Goal: Use online tool/utility

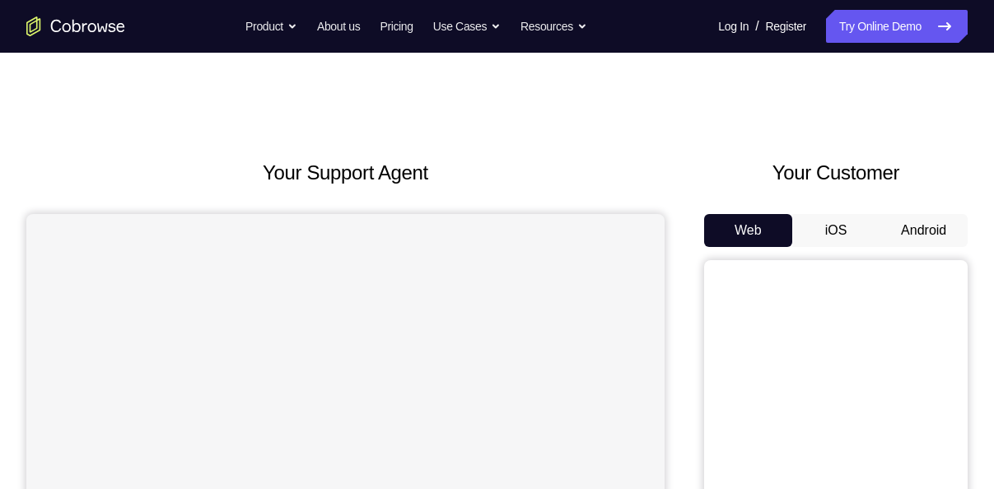
click at [933, 234] on button "Android" at bounding box center [924, 230] width 88 height 33
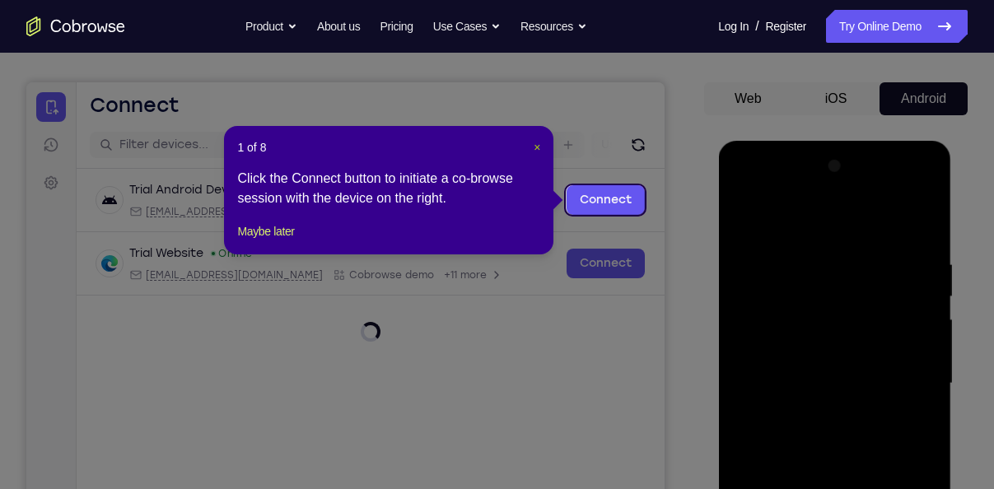
click at [538, 147] on span "×" at bounding box center [537, 147] width 7 height 13
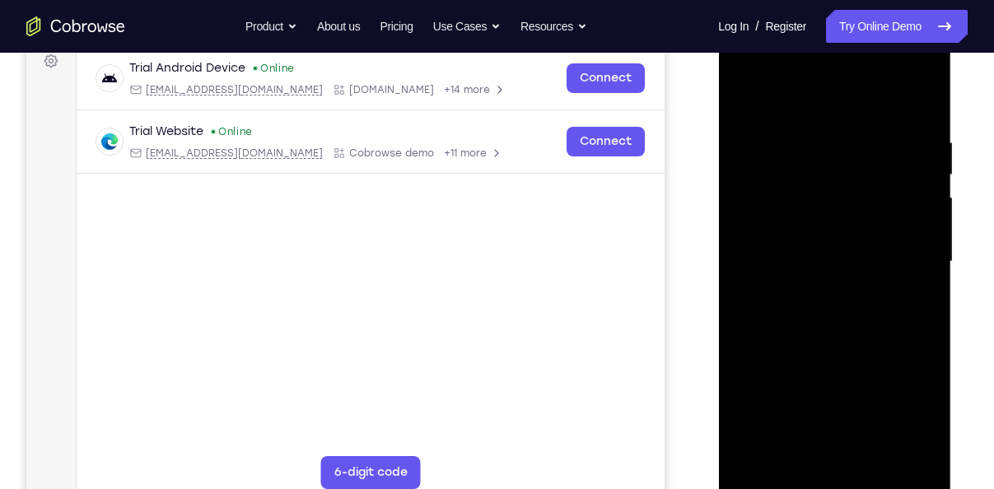
scroll to position [258, 0]
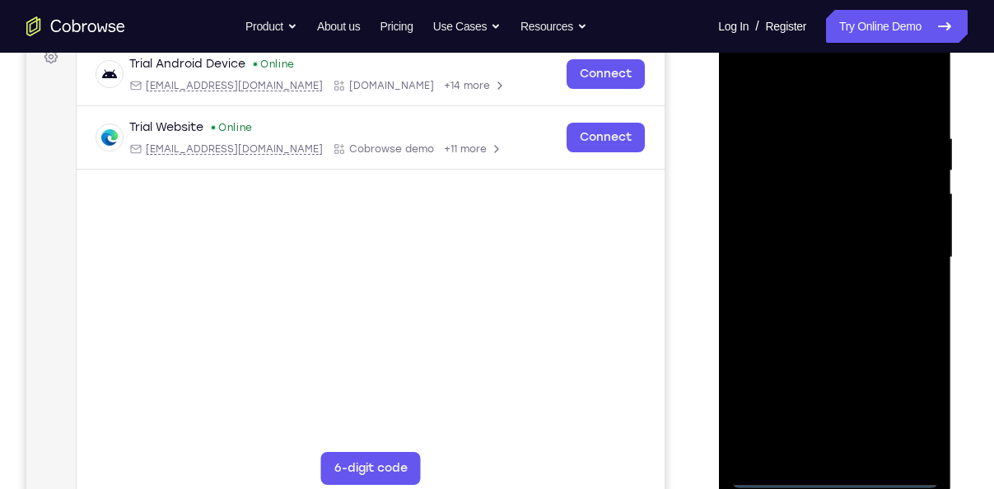
click at [842, 484] on div at bounding box center [835, 257] width 208 height 461
click at [906, 405] on div at bounding box center [835, 257] width 208 height 461
click at [834, 73] on div at bounding box center [835, 257] width 208 height 461
click at [783, 86] on div at bounding box center [835, 257] width 208 height 461
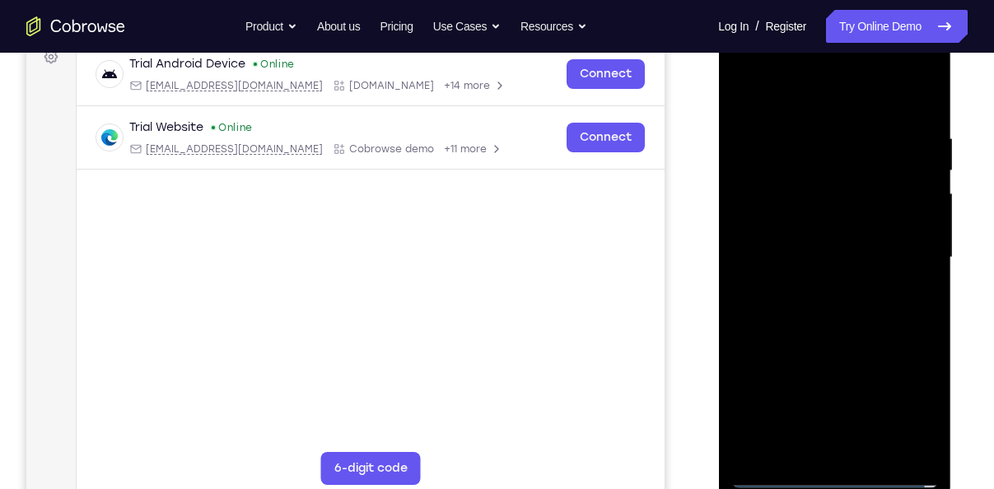
click at [797, 102] on div at bounding box center [835, 257] width 208 height 461
click at [908, 253] on div at bounding box center [835, 257] width 208 height 461
click at [902, 253] on div at bounding box center [835, 257] width 208 height 461
click at [815, 284] on div at bounding box center [835, 257] width 208 height 461
click at [811, 287] on div at bounding box center [835, 257] width 208 height 461
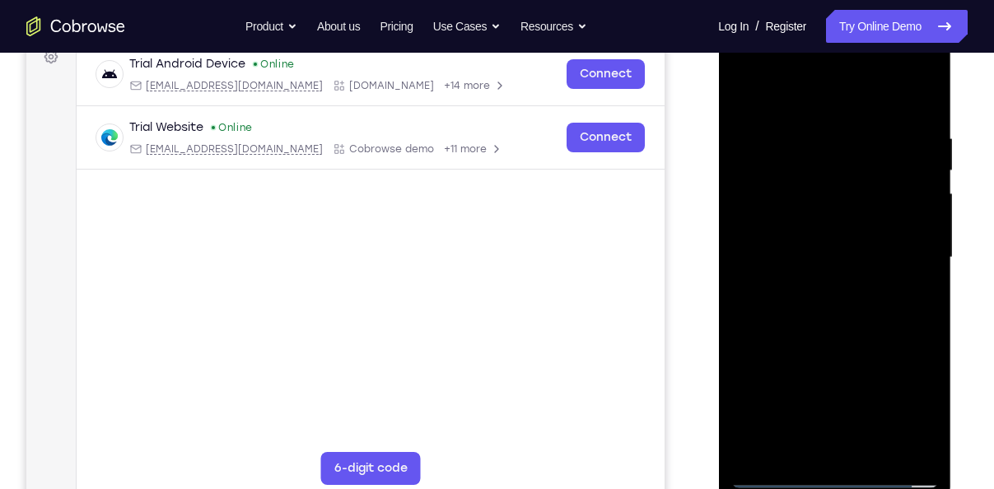
click at [811, 287] on div at bounding box center [835, 257] width 208 height 461
click at [783, 232] on div at bounding box center [835, 257] width 208 height 461
click at [783, 182] on div at bounding box center [835, 257] width 208 height 461
click at [798, 218] on div at bounding box center [835, 257] width 208 height 461
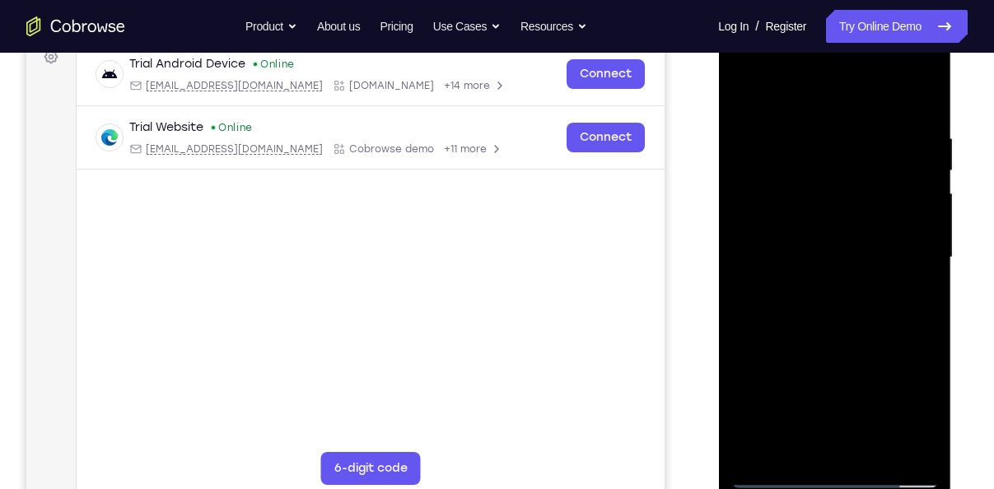
click at [798, 218] on div at bounding box center [835, 257] width 208 height 461
click at [792, 233] on div at bounding box center [835, 257] width 208 height 461
click at [797, 258] on div at bounding box center [835, 257] width 208 height 461
click at [806, 325] on div at bounding box center [835, 257] width 208 height 461
click at [774, 308] on div at bounding box center [835, 257] width 208 height 461
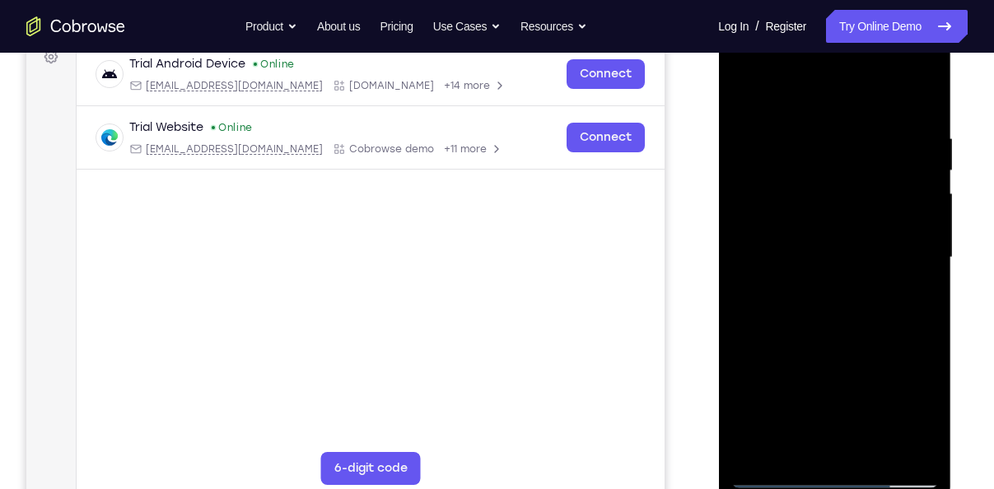
click at [774, 308] on div at bounding box center [835, 257] width 208 height 461
click at [829, 334] on div at bounding box center [835, 257] width 208 height 461
click at [876, 457] on div at bounding box center [835, 257] width 208 height 461
click at [828, 347] on div at bounding box center [835, 257] width 208 height 461
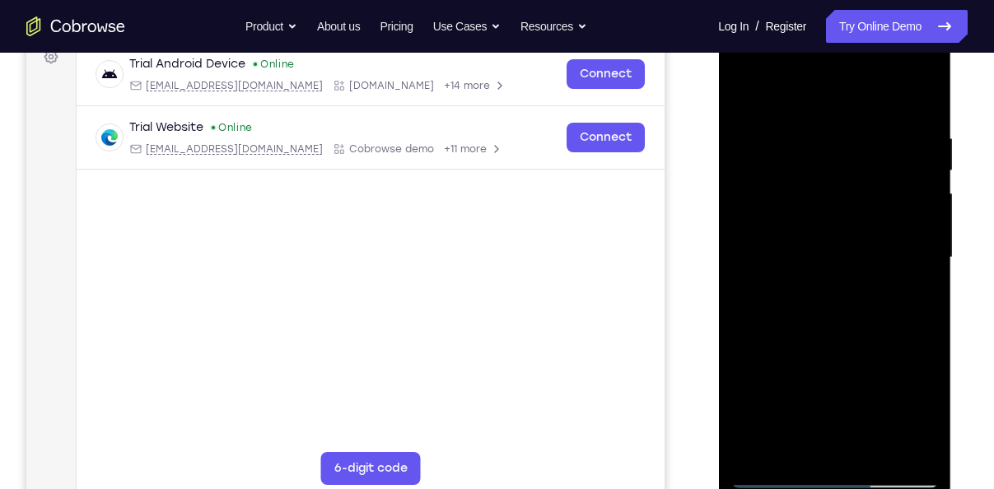
click at [794, 275] on div at bounding box center [835, 257] width 208 height 461
click at [745, 102] on div at bounding box center [835, 257] width 208 height 461
click at [747, 86] on div at bounding box center [835, 257] width 208 height 461
click at [750, 86] on div at bounding box center [835, 257] width 208 height 461
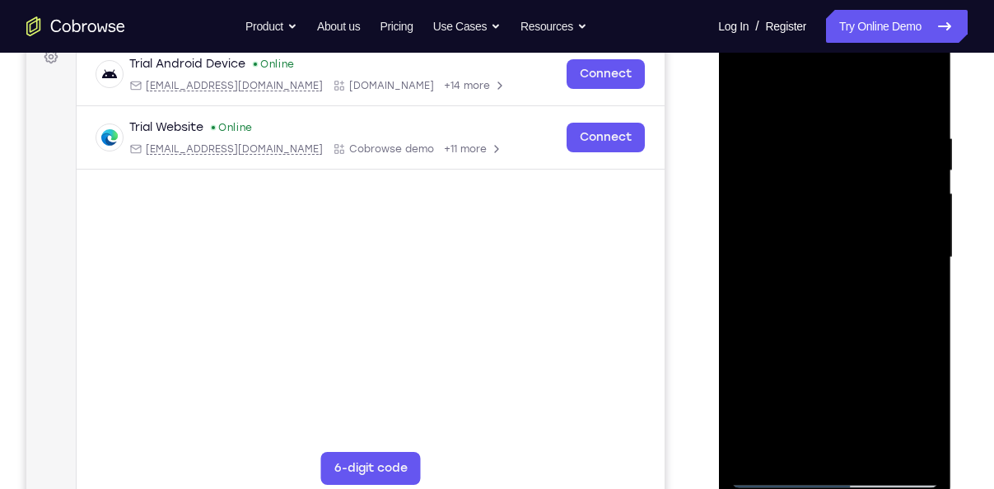
click at [813, 125] on div at bounding box center [835, 257] width 208 height 461
click at [923, 274] on div at bounding box center [835, 257] width 208 height 461
click at [914, 320] on div at bounding box center [835, 257] width 208 height 461
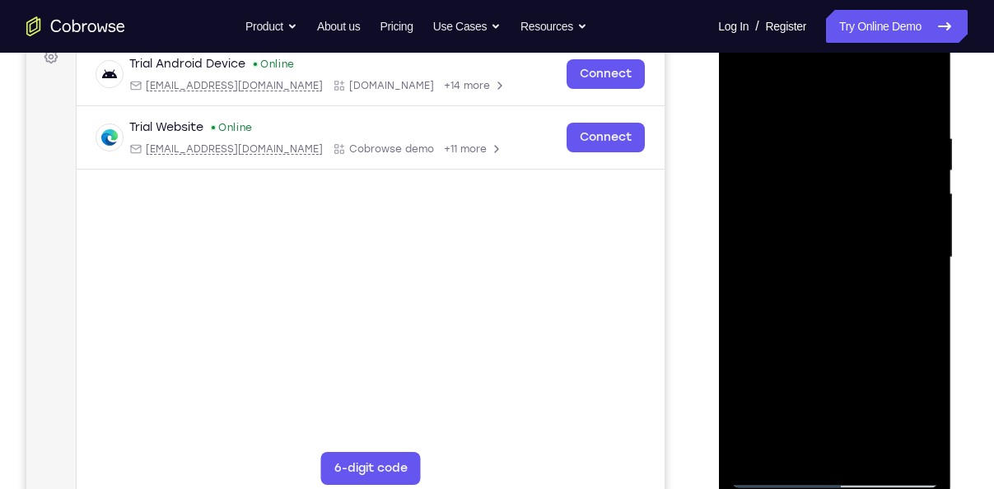
click at [914, 320] on div at bounding box center [835, 257] width 208 height 461
click at [922, 319] on div at bounding box center [835, 257] width 208 height 461
click at [936, 308] on div at bounding box center [835, 257] width 208 height 461
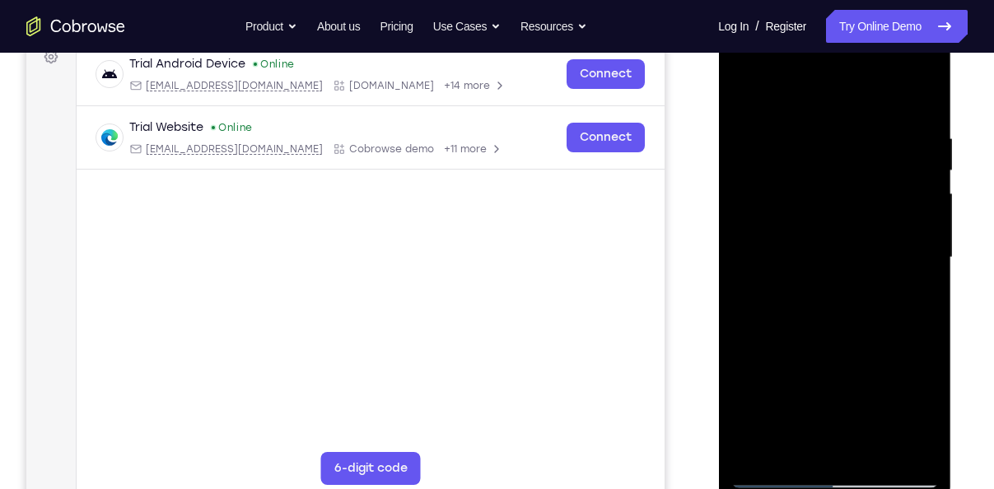
click at [936, 308] on div at bounding box center [835, 257] width 208 height 461
click at [932, 288] on div at bounding box center [835, 257] width 208 height 461
click at [896, 443] on div at bounding box center [835, 257] width 208 height 461
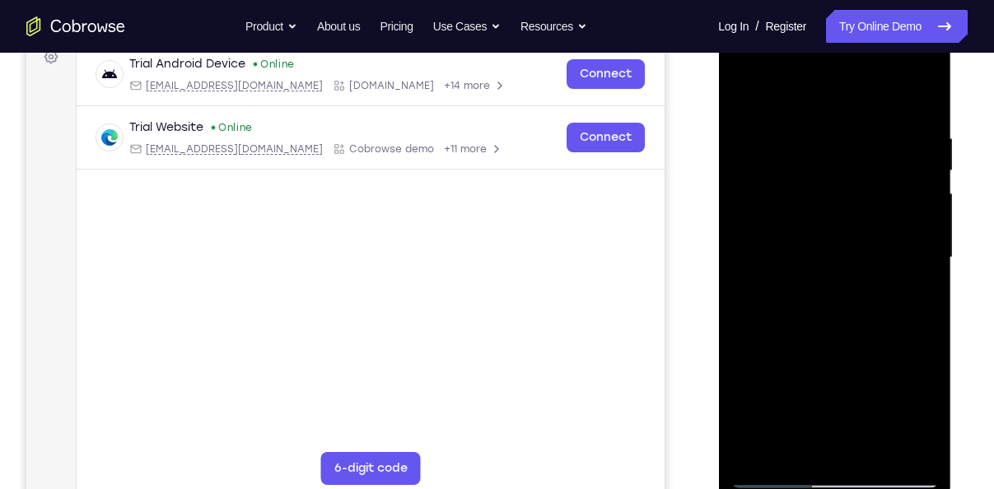
click at [915, 357] on div at bounding box center [835, 257] width 208 height 461
click at [914, 297] on div at bounding box center [835, 257] width 208 height 461
click at [914, 253] on div at bounding box center [835, 257] width 208 height 461
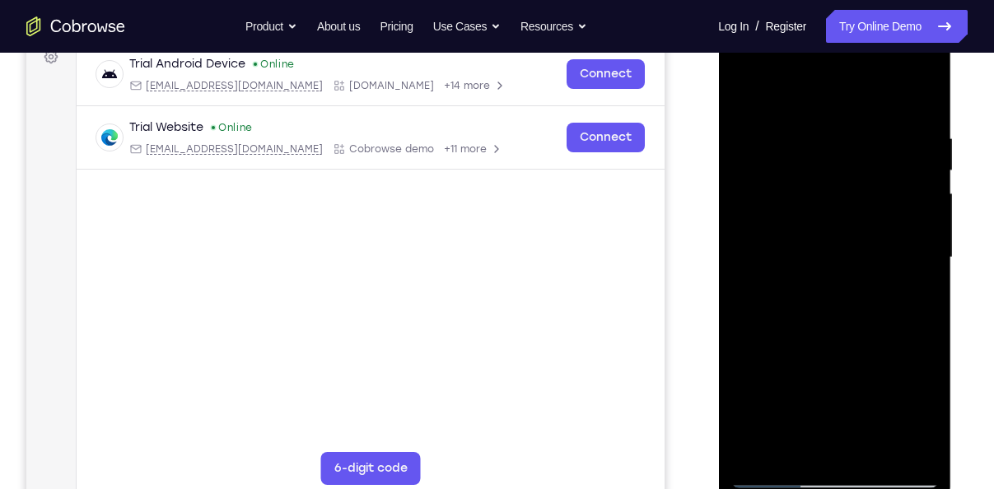
click at [914, 253] on div at bounding box center [835, 257] width 208 height 461
click at [893, 267] on div at bounding box center [835, 257] width 208 height 461
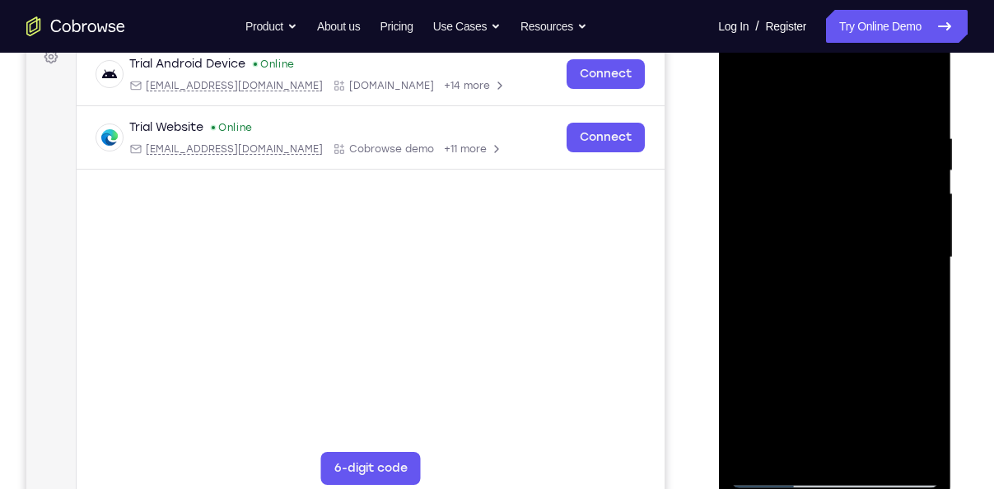
click at [923, 261] on div at bounding box center [835, 257] width 208 height 461
click at [920, 102] on div at bounding box center [835, 257] width 208 height 461
click at [934, 241] on div at bounding box center [835, 257] width 208 height 461
click at [908, 266] on div at bounding box center [835, 257] width 208 height 461
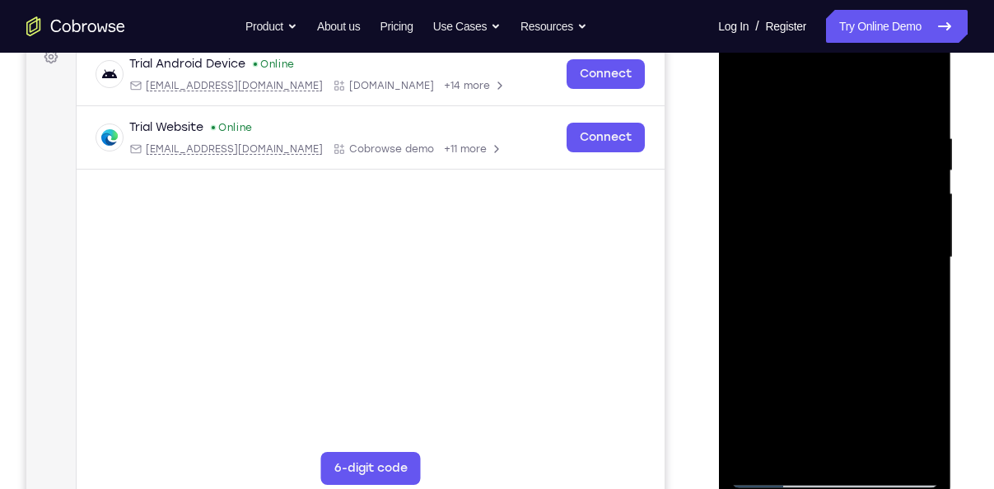
click at [908, 266] on div at bounding box center [835, 257] width 208 height 461
click at [911, 302] on div at bounding box center [835, 257] width 208 height 461
click at [872, 444] on div at bounding box center [835, 257] width 208 height 461
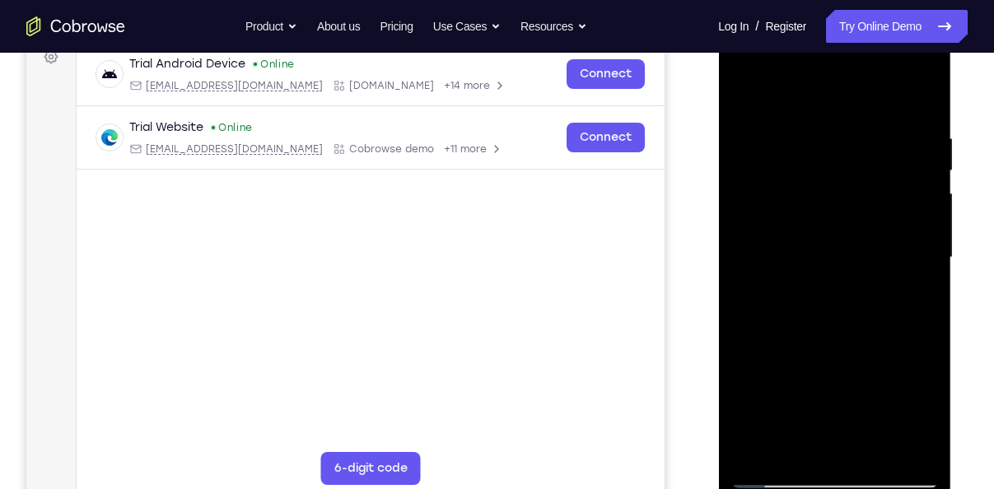
click at [875, 451] on div at bounding box center [835, 257] width 208 height 461
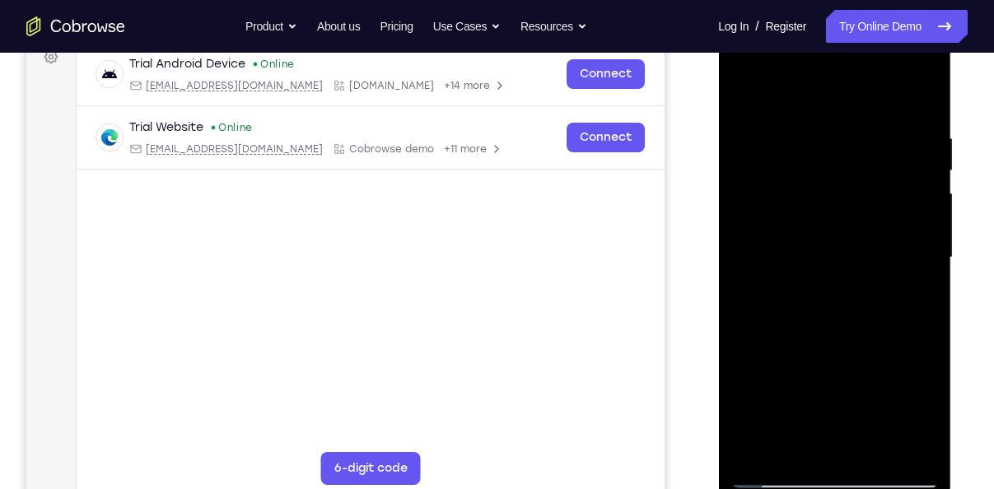
click at [875, 451] on div at bounding box center [835, 257] width 208 height 461
drag, startPoint x: 851, startPoint y: 171, endPoint x: 825, endPoint y: 283, distance: 115.1
click at [825, 283] on div at bounding box center [835, 257] width 208 height 461
click at [873, 454] on div at bounding box center [835, 257] width 208 height 461
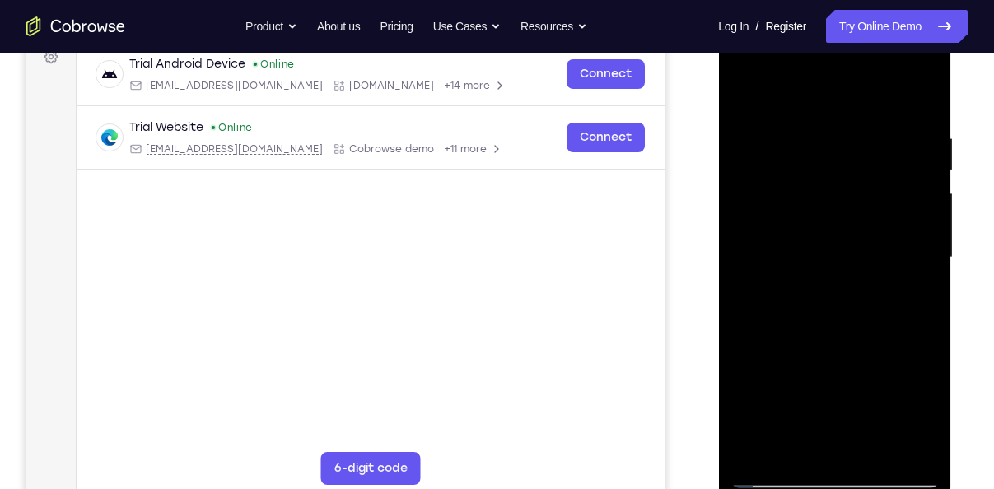
click at [873, 454] on div at bounding box center [835, 257] width 208 height 461
click at [742, 62] on div at bounding box center [835, 257] width 208 height 461
click at [777, 480] on div at bounding box center [835, 257] width 208 height 461
click at [744, 96] on div at bounding box center [835, 257] width 208 height 461
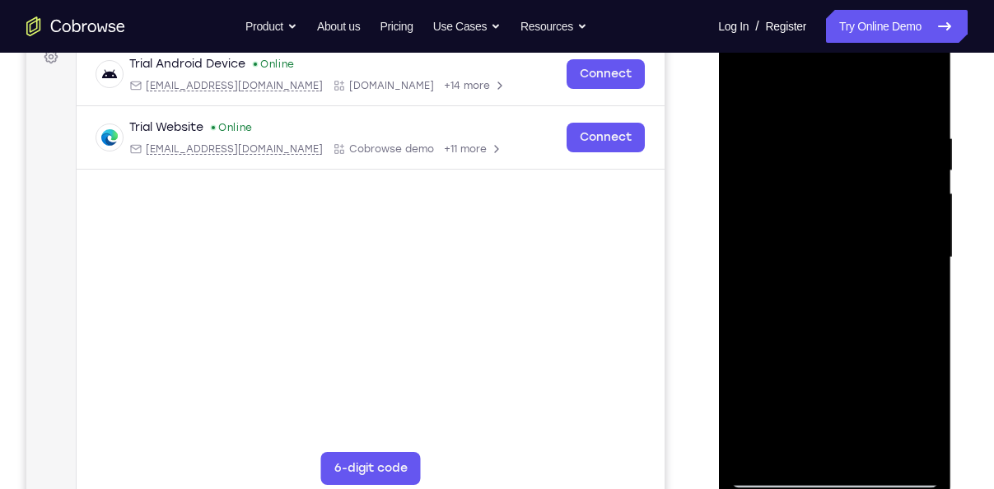
click at [929, 166] on div at bounding box center [835, 257] width 208 height 461
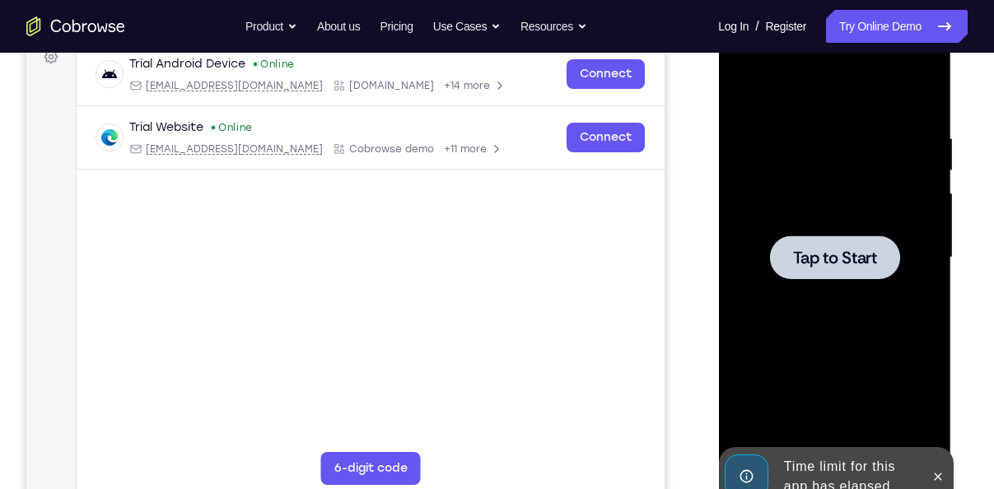
click at [821, 250] on span "Tap to Start" at bounding box center [834, 258] width 84 height 16
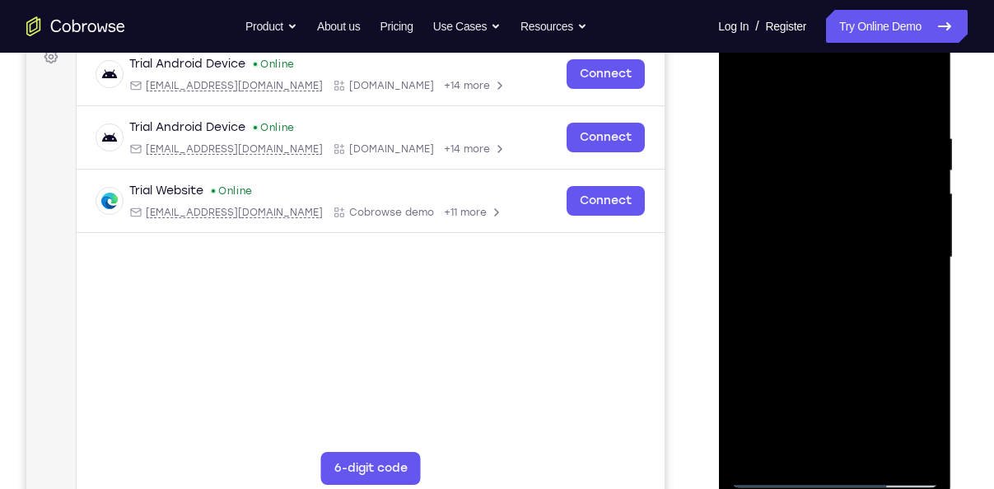
click at [852, 375] on div at bounding box center [835, 257] width 208 height 461
click at [834, 477] on div at bounding box center [835, 257] width 208 height 461
click at [906, 418] on div at bounding box center [835, 257] width 208 height 461
click at [797, 98] on div at bounding box center [835, 257] width 208 height 461
click at [902, 246] on div at bounding box center [835, 257] width 208 height 461
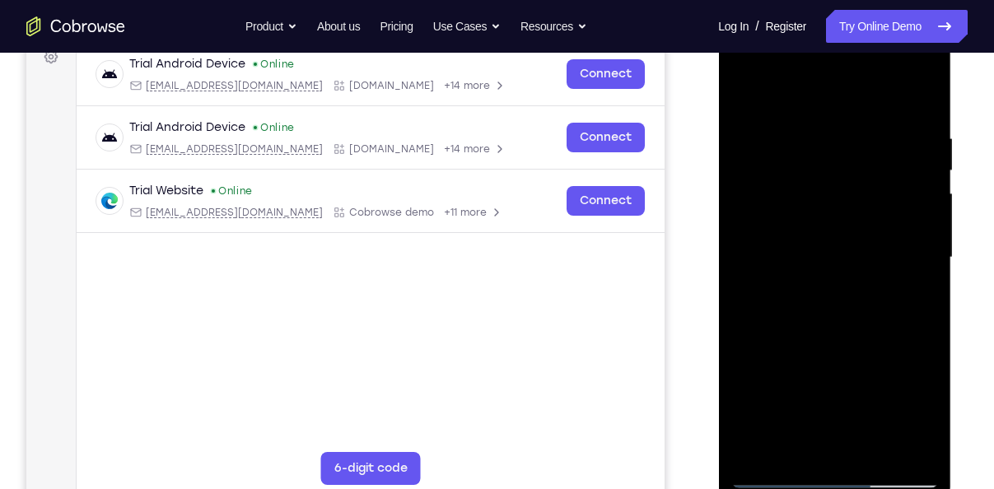
click at [812, 284] on div at bounding box center [835, 257] width 208 height 461
click at [801, 239] on div at bounding box center [835, 257] width 208 height 461
click at [798, 232] on div at bounding box center [835, 257] width 208 height 461
click at [804, 232] on div at bounding box center [835, 257] width 208 height 461
click at [815, 257] on div at bounding box center [835, 257] width 208 height 461
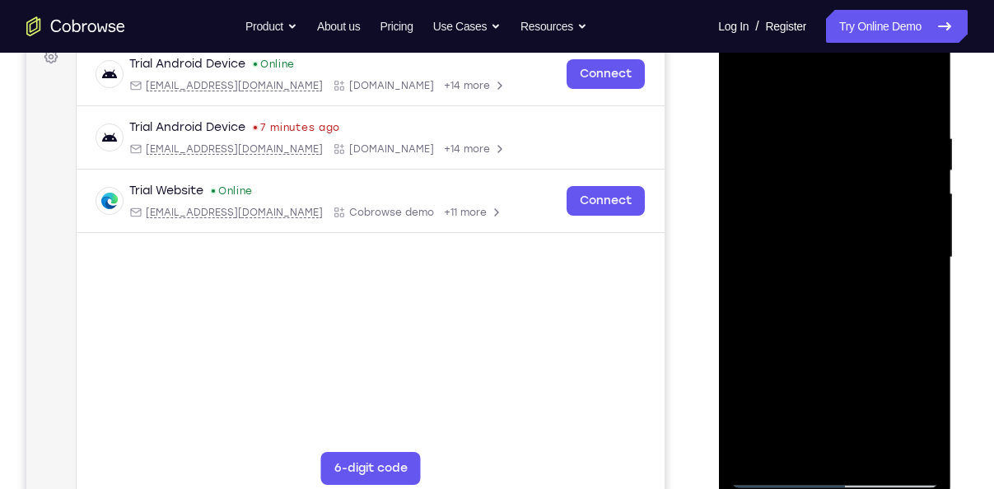
click at [793, 311] on div at bounding box center [835, 257] width 208 height 461
click at [838, 338] on div at bounding box center [835, 257] width 208 height 461
click at [811, 144] on div at bounding box center [835, 257] width 208 height 461
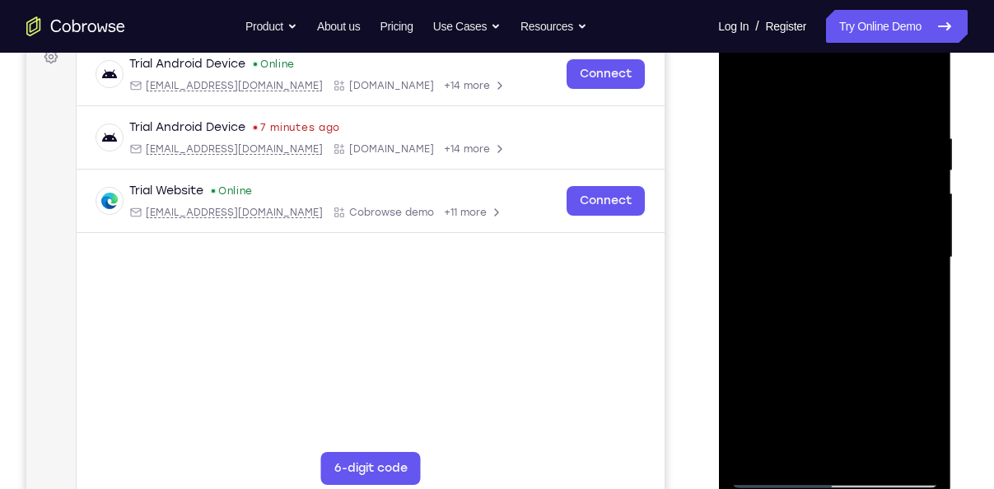
click at [918, 446] on div at bounding box center [835, 257] width 208 height 461
click at [909, 338] on div at bounding box center [835, 257] width 208 height 461
click at [918, 332] on div at bounding box center [835, 257] width 208 height 461
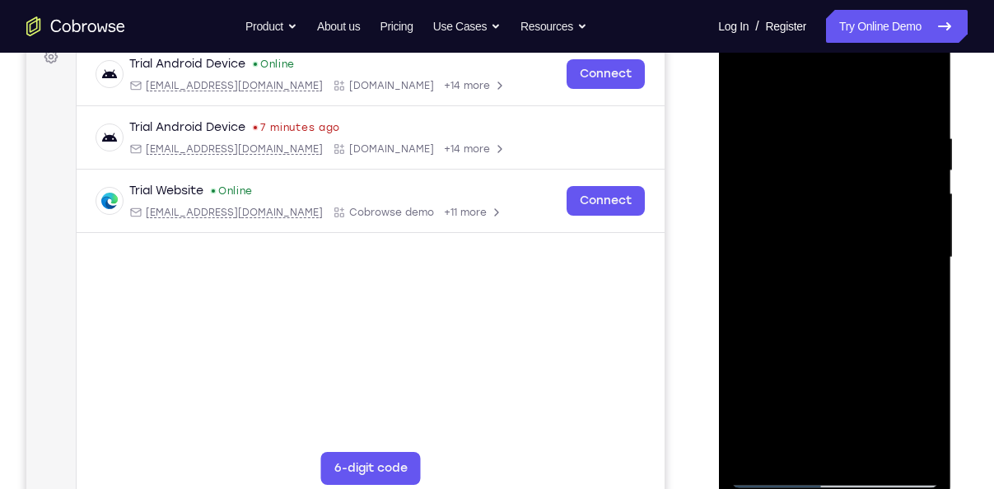
click at [918, 332] on div at bounding box center [835, 257] width 208 height 461
click at [920, 317] on div at bounding box center [835, 257] width 208 height 461
click at [929, 283] on div at bounding box center [835, 257] width 208 height 461
drag, startPoint x: 927, startPoint y: 309, endPoint x: 760, endPoint y: 309, distance: 166.4
click at [760, 309] on div at bounding box center [835, 257] width 208 height 461
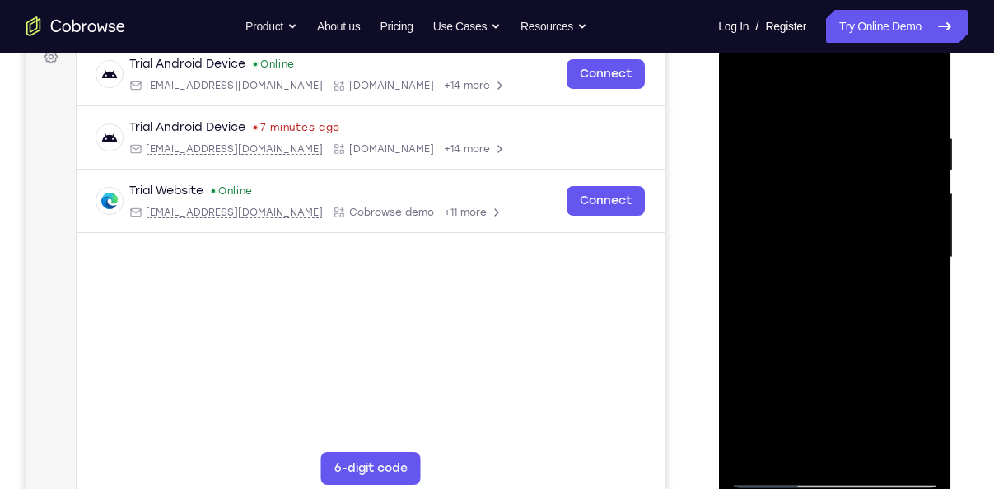
click at [899, 450] on div at bounding box center [835, 257] width 208 height 461
click at [916, 363] on div at bounding box center [835, 257] width 208 height 461
click at [915, 279] on div at bounding box center [835, 257] width 208 height 461
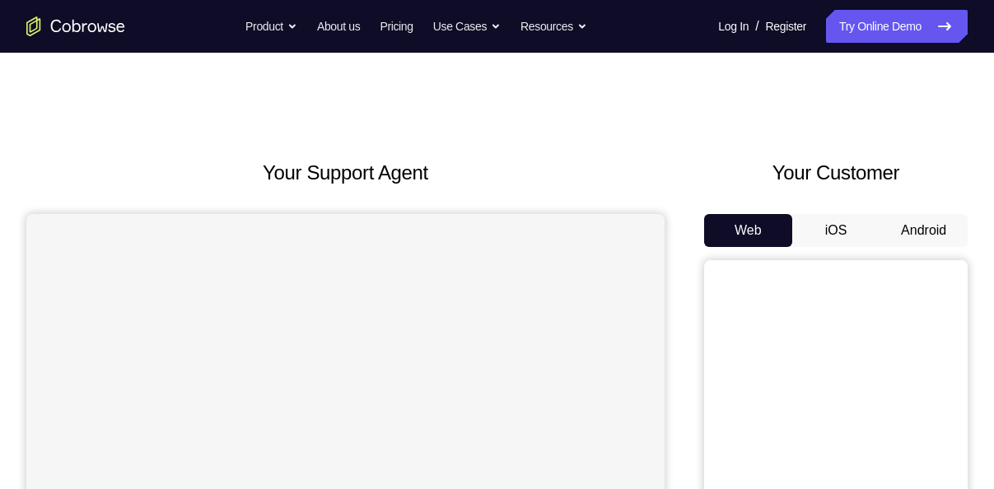
click at [928, 239] on button "Android" at bounding box center [924, 230] width 88 height 33
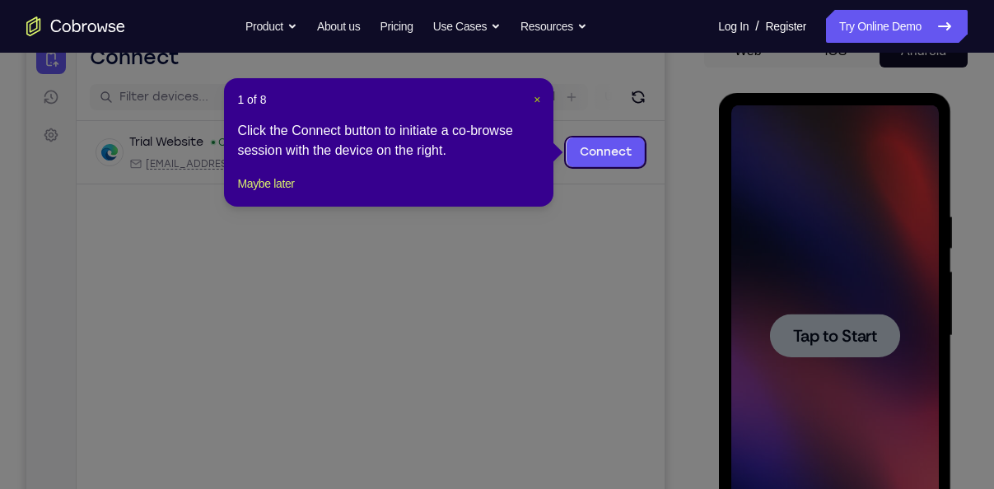
click at [539, 103] on span "×" at bounding box center [537, 99] width 7 height 13
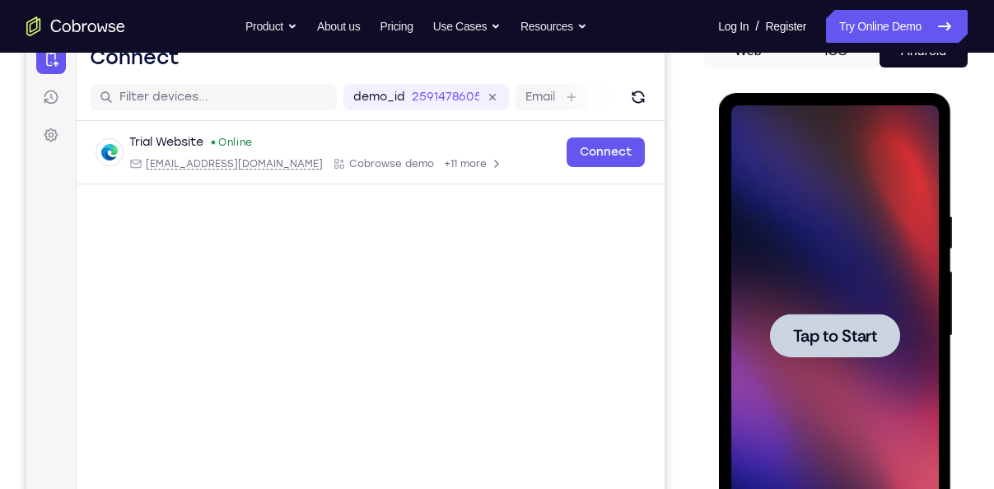
click at [830, 334] on span "Tap to Start" at bounding box center [834, 336] width 84 height 16
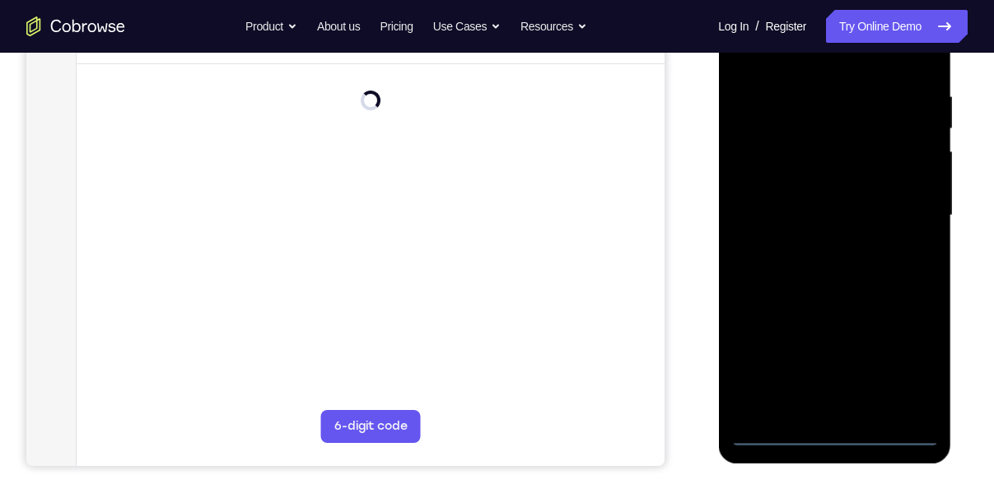
scroll to position [301, 0]
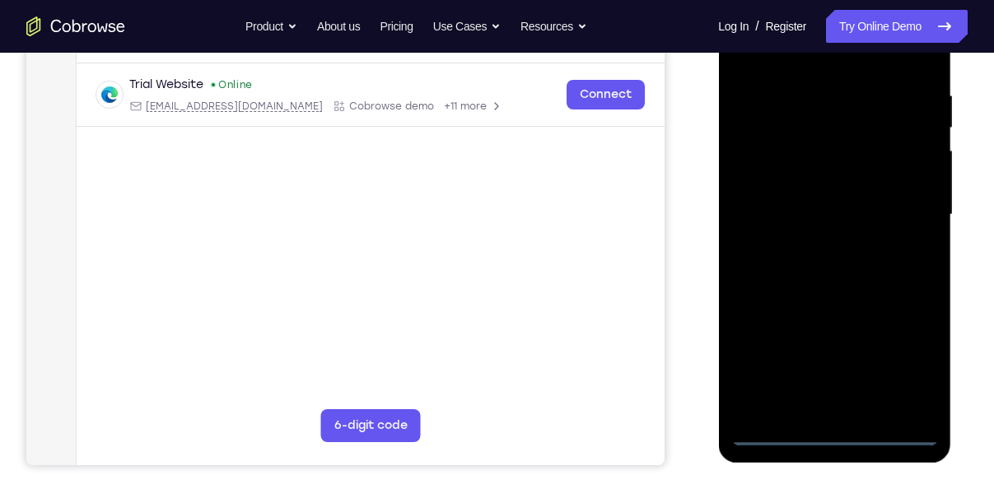
click at [839, 437] on div at bounding box center [835, 214] width 208 height 461
click at [916, 365] on div at bounding box center [835, 214] width 208 height 461
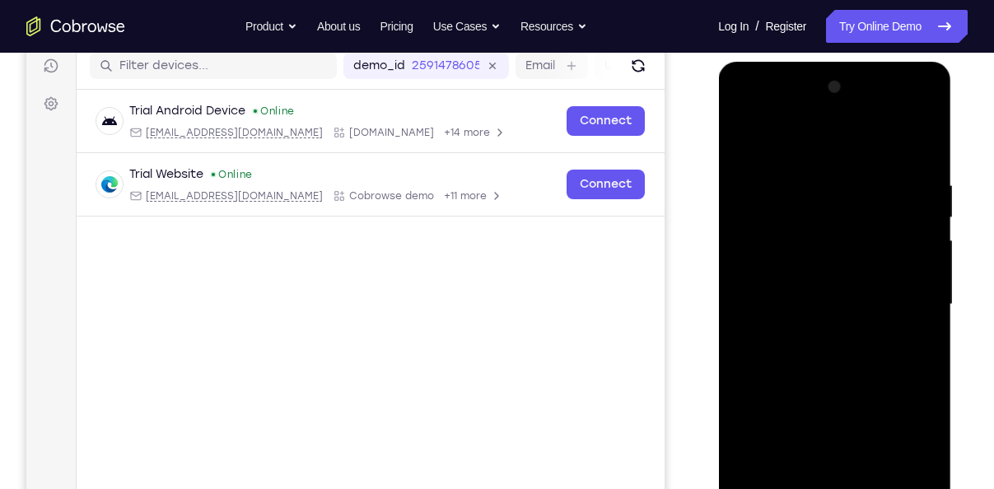
scroll to position [192, 0]
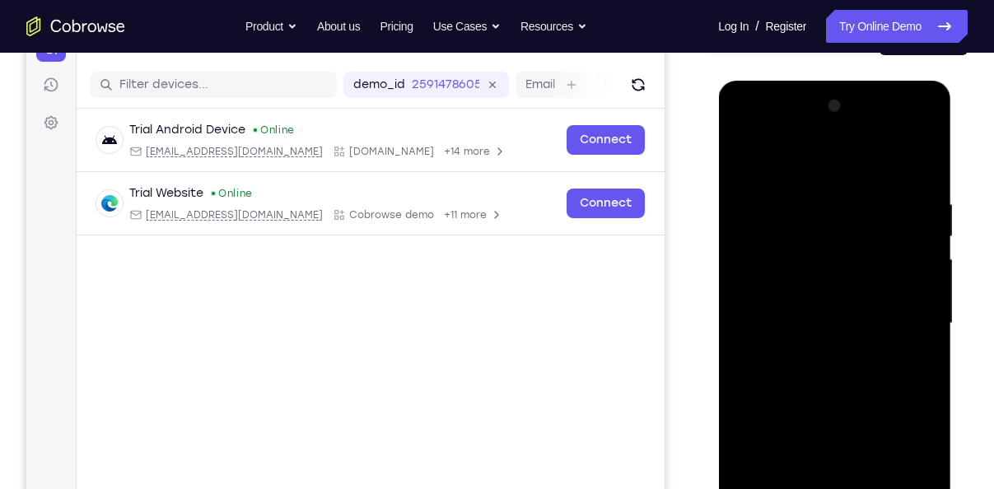
click at [786, 164] on div at bounding box center [835, 323] width 208 height 461
click at [903, 314] on div at bounding box center [835, 323] width 208 height 461
click at [815, 353] on div at bounding box center [835, 323] width 208 height 461
click at [806, 314] on div at bounding box center [835, 323] width 208 height 461
click at [798, 295] on div at bounding box center [835, 323] width 208 height 461
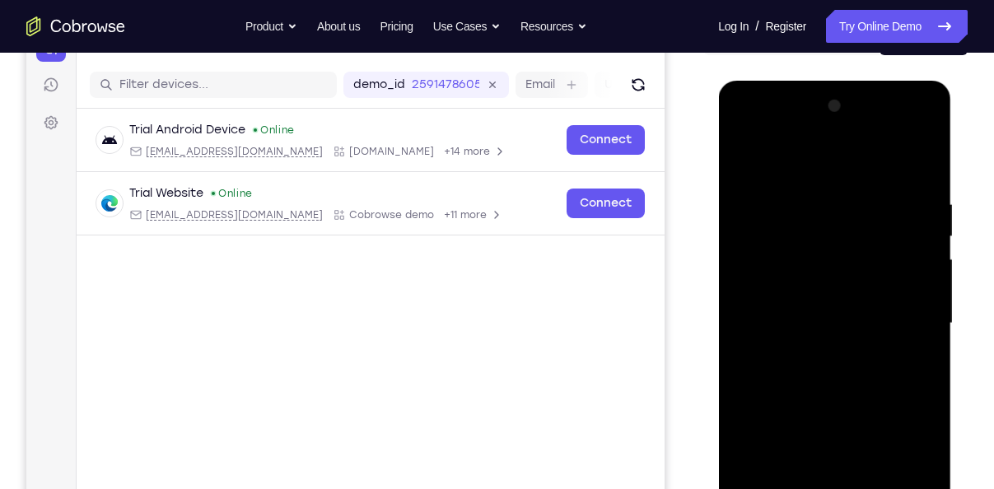
click at [806, 325] on div at bounding box center [835, 323] width 208 height 461
click at [829, 390] on div at bounding box center [835, 323] width 208 height 461
click at [826, 358] on div at bounding box center [835, 323] width 208 height 461
click at [834, 381] on div at bounding box center [835, 323] width 208 height 461
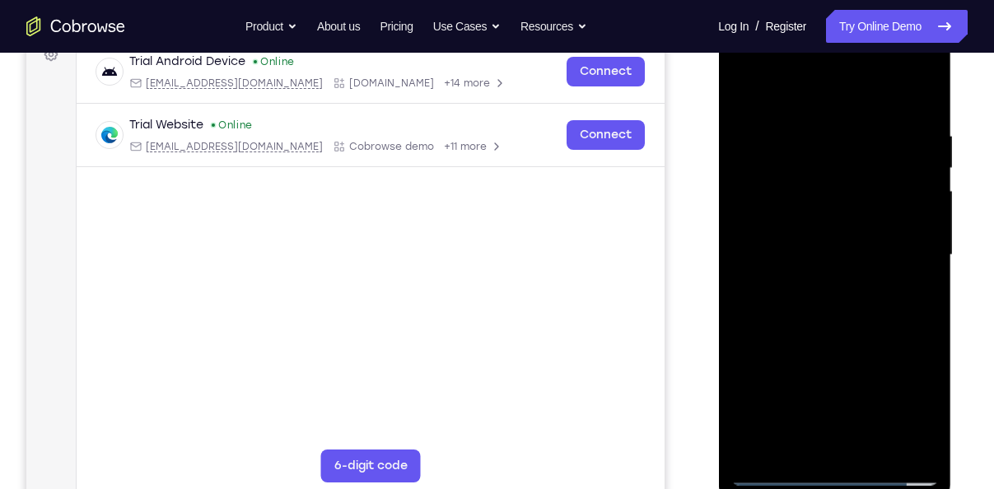
scroll to position [261, 0]
click at [834, 339] on div at bounding box center [835, 254] width 208 height 461
click at [877, 454] on div at bounding box center [835, 254] width 208 height 461
click at [822, 348] on div at bounding box center [835, 254] width 208 height 461
click at [741, 78] on div at bounding box center [835, 254] width 208 height 461
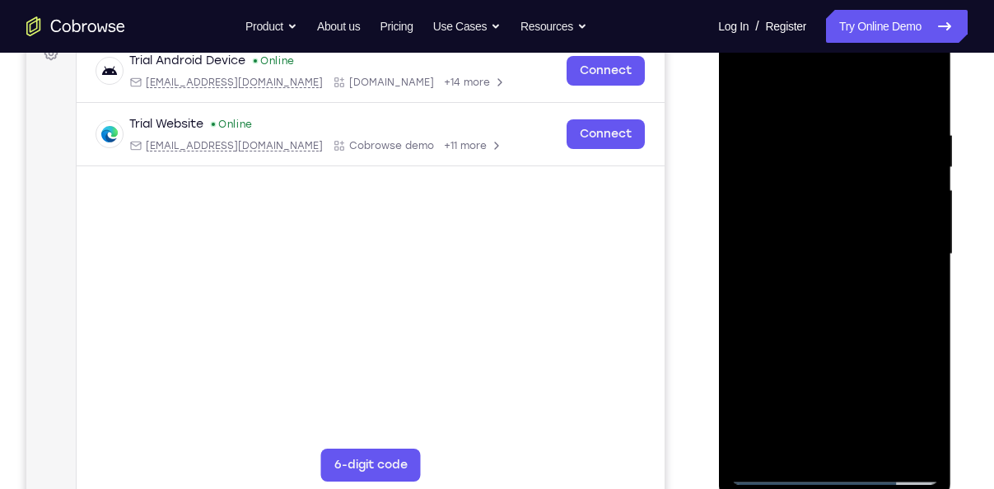
click at [818, 119] on div at bounding box center [835, 254] width 208 height 461
click at [915, 296] on div at bounding box center [835, 254] width 208 height 461
click at [920, 444] on div at bounding box center [835, 254] width 208 height 461
click at [921, 370] on div at bounding box center [835, 254] width 208 height 461
click at [920, 441] on div at bounding box center [835, 254] width 208 height 461
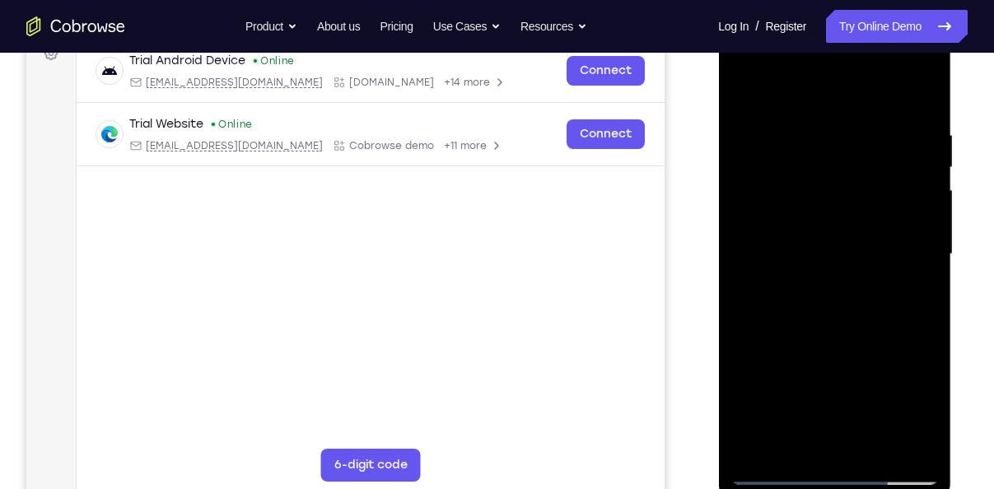
click at [921, 101] on div at bounding box center [835, 254] width 208 height 461
drag, startPoint x: 831, startPoint y: 171, endPoint x: 846, endPoint y: 304, distance: 134.3
click at [846, 304] on div at bounding box center [835, 254] width 208 height 461
click at [927, 86] on div at bounding box center [835, 254] width 208 height 461
click at [765, 441] on div at bounding box center [835, 254] width 208 height 461
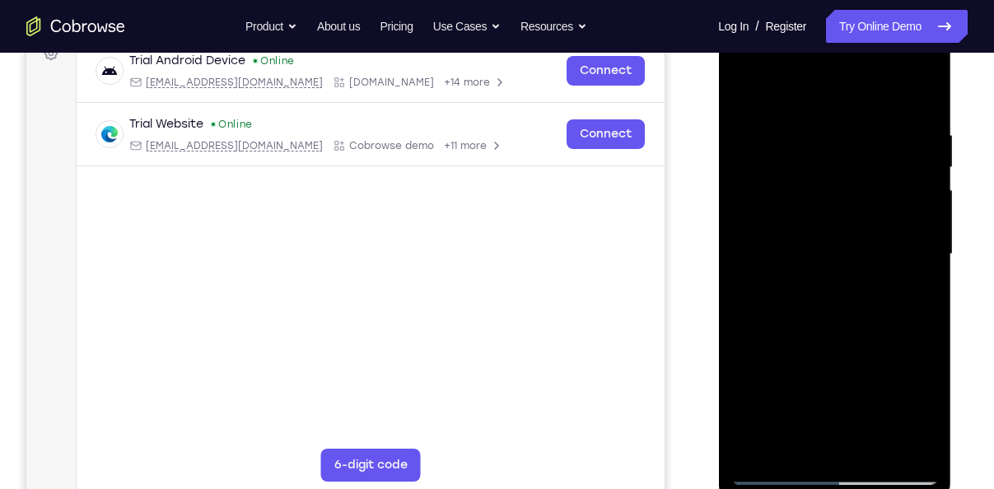
drag, startPoint x: 895, startPoint y: 141, endPoint x: 760, endPoint y: 154, distance: 135.7
click at [760, 154] on div at bounding box center [835, 254] width 208 height 461
click at [825, 124] on div at bounding box center [835, 254] width 208 height 461
click at [895, 290] on div at bounding box center [835, 254] width 208 height 461
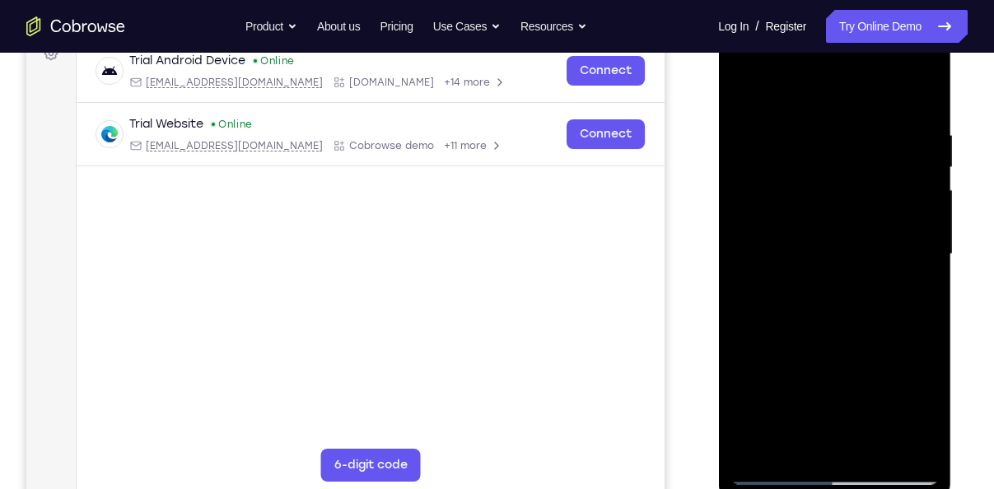
click at [895, 290] on div at bounding box center [835, 254] width 208 height 461
click at [764, 269] on div at bounding box center [835, 254] width 208 height 461
click at [912, 264] on div at bounding box center [835, 254] width 208 height 461
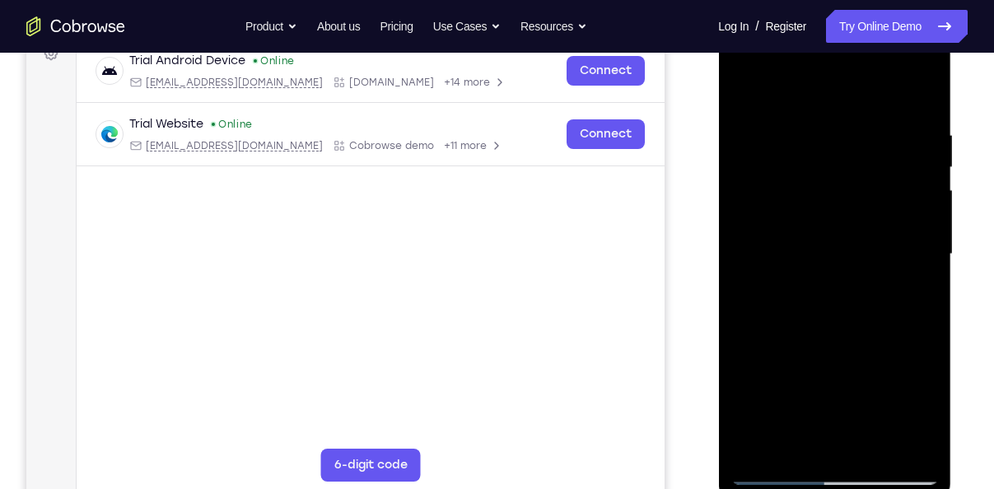
click at [912, 264] on div at bounding box center [835, 254] width 208 height 461
click at [907, 261] on div at bounding box center [835, 254] width 208 height 461
click at [763, 287] on div at bounding box center [835, 254] width 208 height 461
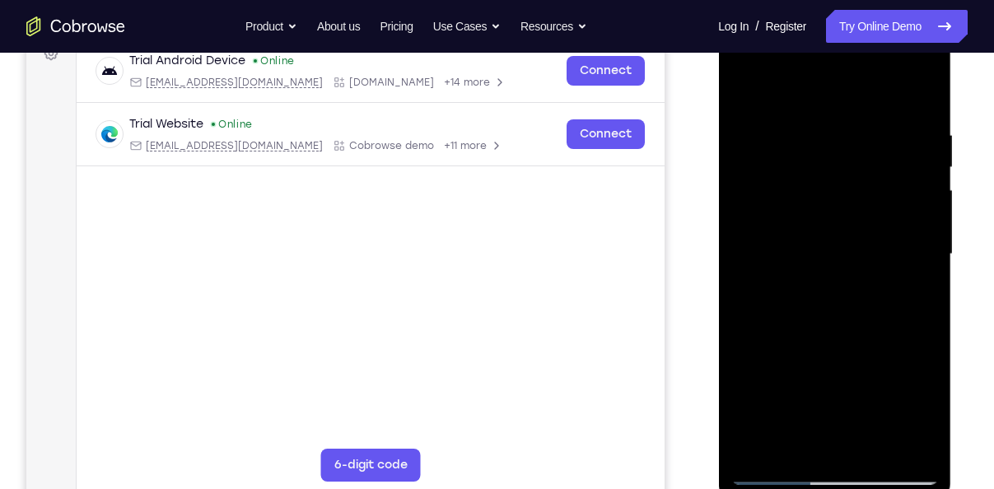
click at [919, 97] on div at bounding box center [835, 254] width 208 height 461
click at [879, 442] on div at bounding box center [835, 254] width 208 height 461
drag, startPoint x: 839, startPoint y: 241, endPoint x: 856, endPoint y: 366, distance: 125.6
click at [856, 366] on div at bounding box center [835, 254] width 208 height 461
click at [825, 404] on div at bounding box center [835, 254] width 208 height 461
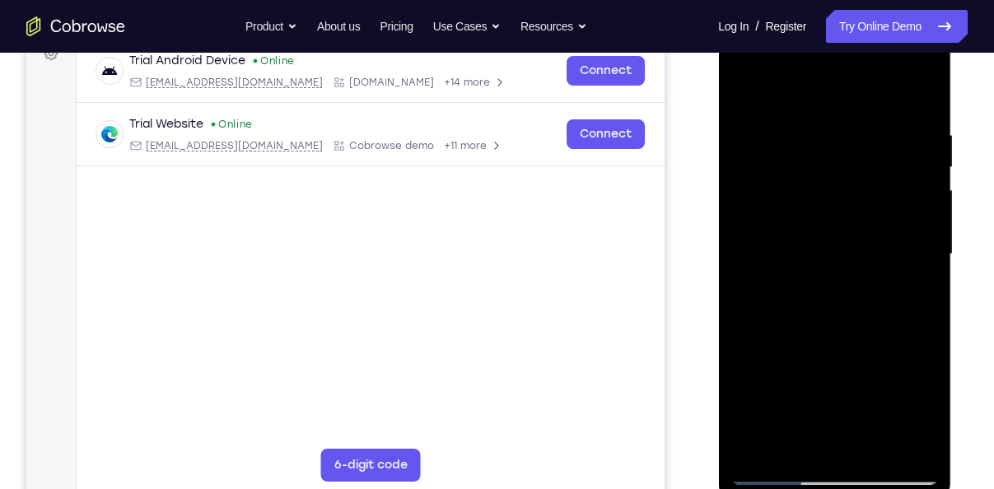
click at [747, 88] on div at bounding box center [835, 254] width 208 height 461
drag, startPoint x: 839, startPoint y: 395, endPoint x: 839, endPoint y: 279, distance: 116.1
click at [839, 279] on div at bounding box center [835, 254] width 208 height 461
click at [794, 406] on div at bounding box center [835, 254] width 208 height 461
click at [807, 443] on div at bounding box center [835, 254] width 208 height 461
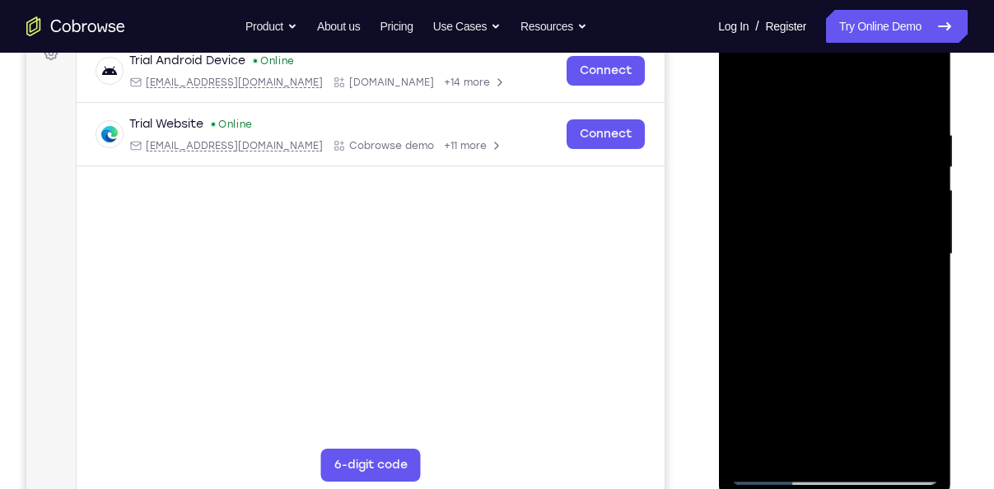
click at [755, 96] on div at bounding box center [835, 254] width 208 height 461
drag, startPoint x: 811, startPoint y: 372, endPoint x: 815, endPoint y: 325, distance: 46.3
click at [815, 325] on div at bounding box center [835, 254] width 208 height 461
click at [872, 451] on div at bounding box center [835, 254] width 208 height 461
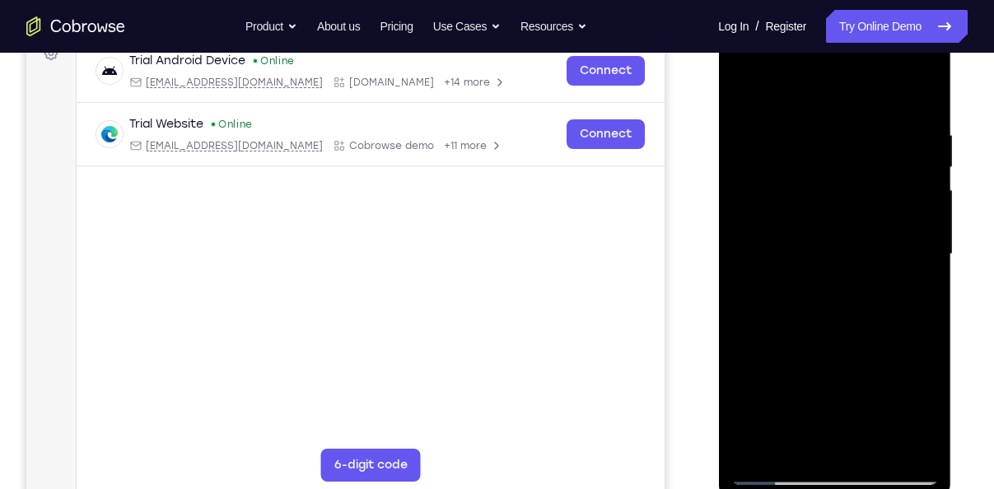
click at [748, 88] on div at bounding box center [835, 254] width 208 height 461
click at [745, 90] on div at bounding box center [835, 254] width 208 height 461
drag, startPoint x: 820, startPoint y: 143, endPoint x: 827, endPoint y: 329, distance: 185.5
click at [827, 329] on div at bounding box center [835, 254] width 208 height 461
drag, startPoint x: 835, startPoint y: 158, endPoint x: 867, endPoint y: 353, distance: 196.9
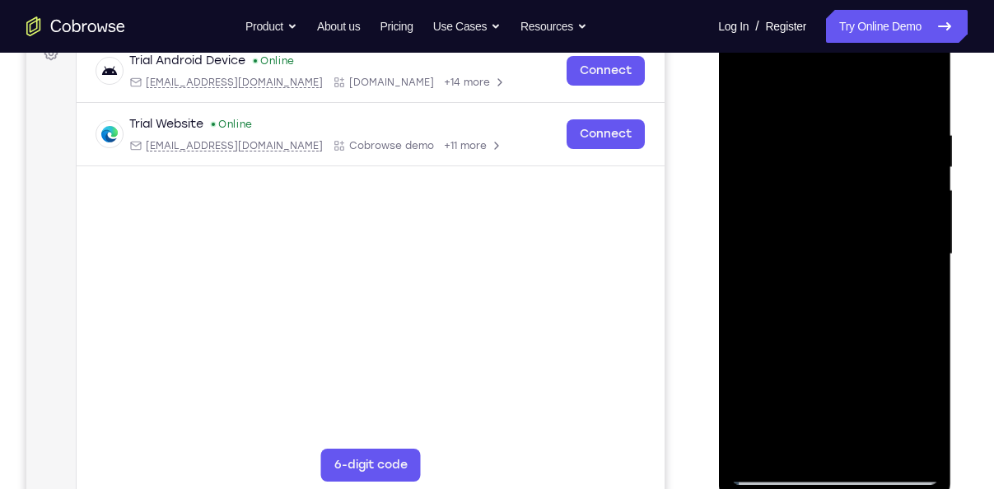
click at [867, 353] on div at bounding box center [835, 254] width 208 height 461
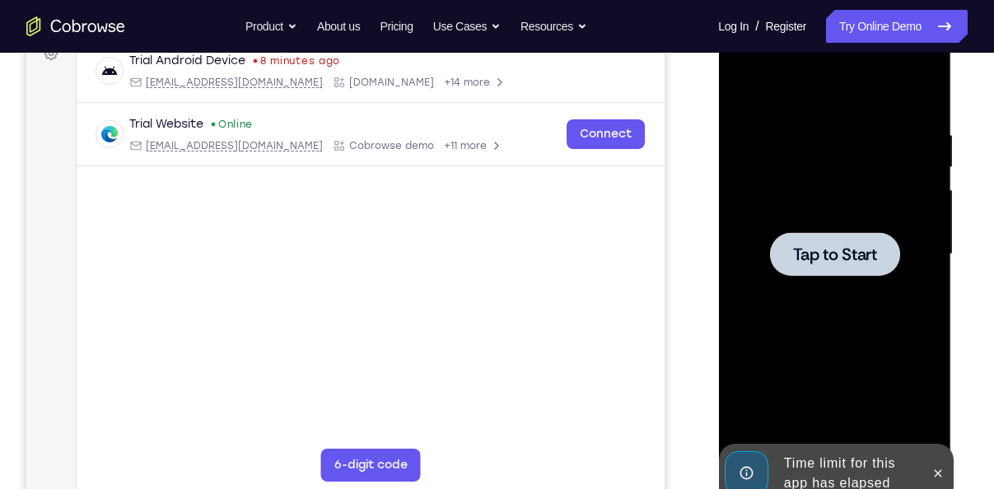
click at [818, 239] on div at bounding box center [834, 254] width 130 height 44
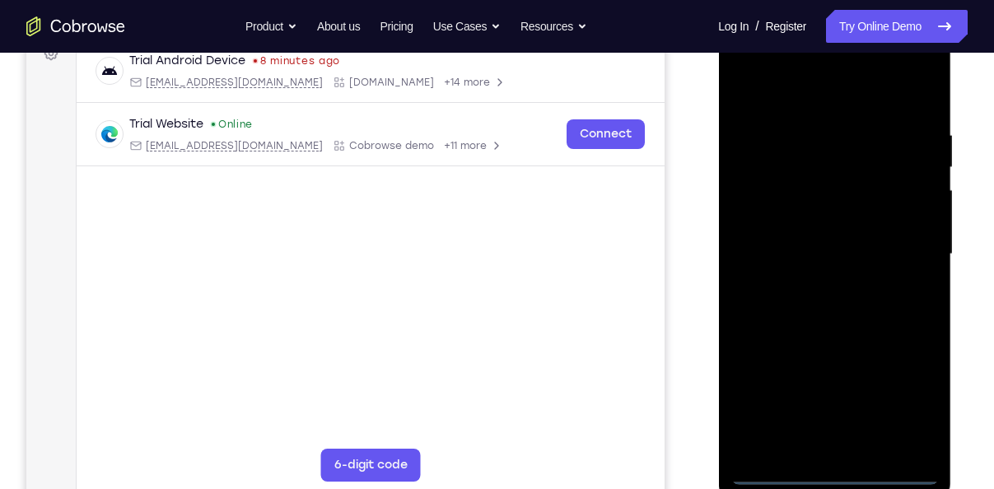
click at [828, 473] on div at bounding box center [835, 254] width 208 height 461
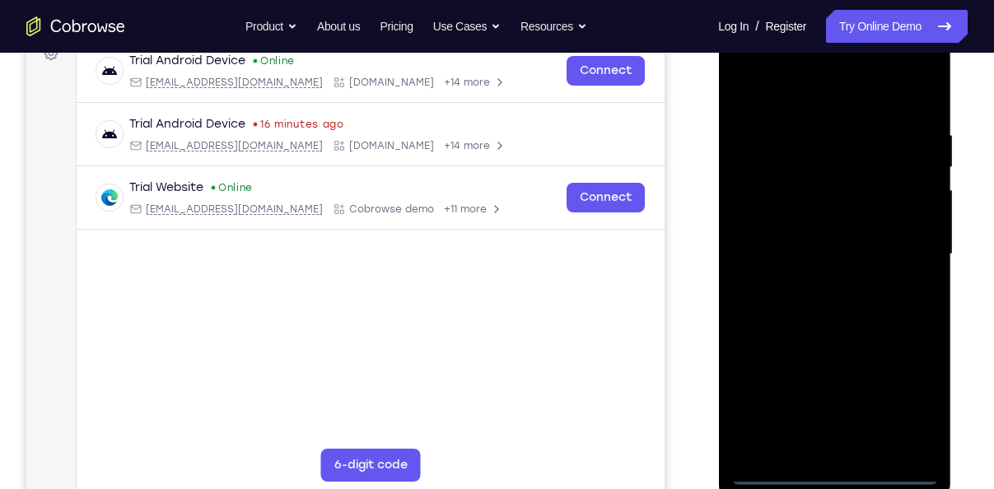
click at [902, 390] on div at bounding box center [835, 254] width 208 height 461
click at [795, 103] on div at bounding box center [835, 254] width 208 height 461
click at [909, 245] on div at bounding box center [835, 254] width 208 height 461
click at [811, 288] on div at bounding box center [835, 254] width 208 height 461
click at [812, 286] on div at bounding box center [835, 254] width 208 height 461
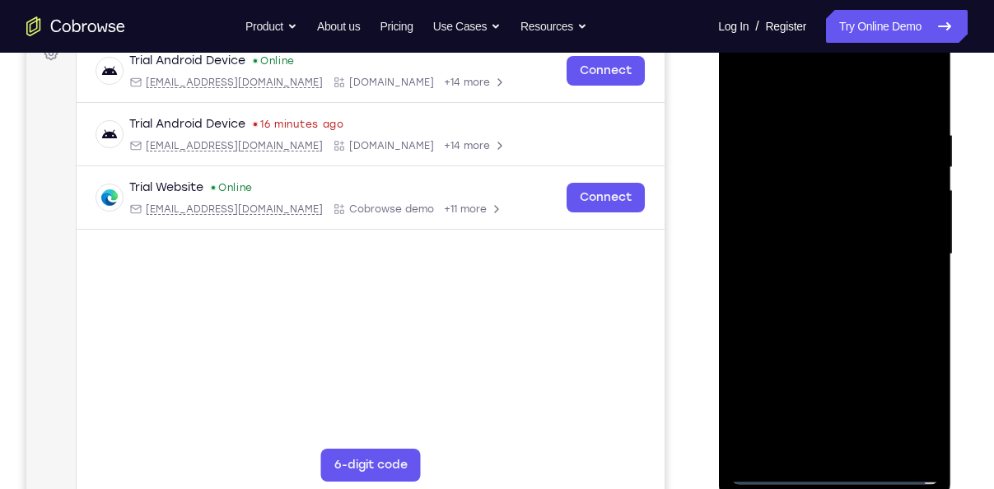
click at [808, 249] on div at bounding box center [835, 254] width 208 height 461
click at [793, 231] on div at bounding box center [835, 254] width 208 height 461
click at [799, 249] on div at bounding box center [835, 254] width 208 height 461
click at [800, 304] on div at bounding box center [835, 254] width 208 height 461
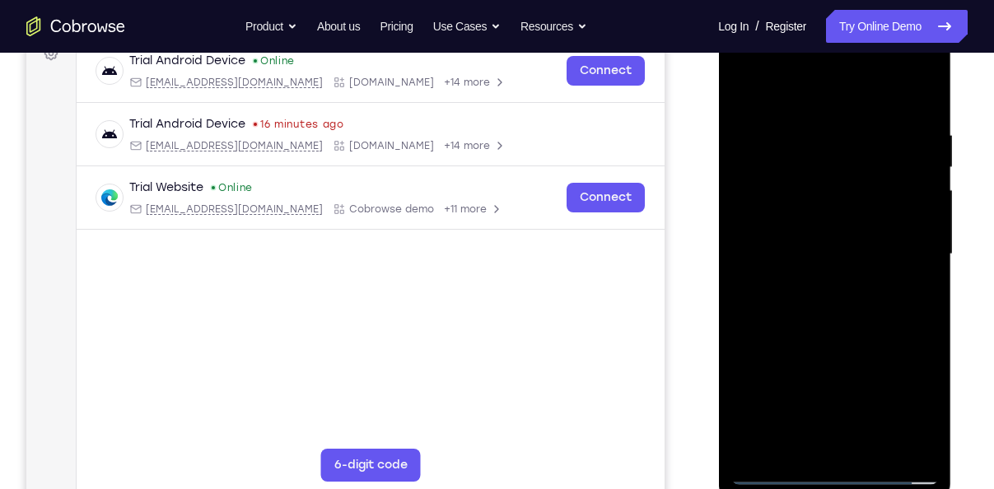
click at [800, 304] on div at bounding box center [835, 254] width 208 height 461
click at [910, 277] on div at bounding box center [835, 254] width 208 height 461
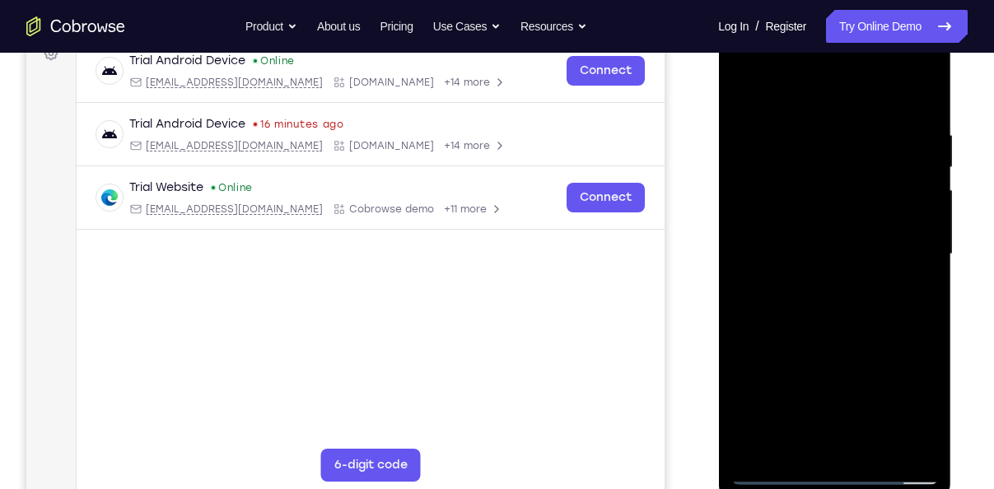
click at [825, 329] on div at bounding box center [835, 254] width 208 height 461
click at [920, 447] on div at bounding box center [835, 254] width 208 height 461
click at [881, 450] on div at bounding box center [835, 254] width 208 height 461
click at [827, 340] on div at bounding box center [835, 254] width 208 height 461
click at [744, 88] on div at bounding box center [835, 254] width 208 height 461
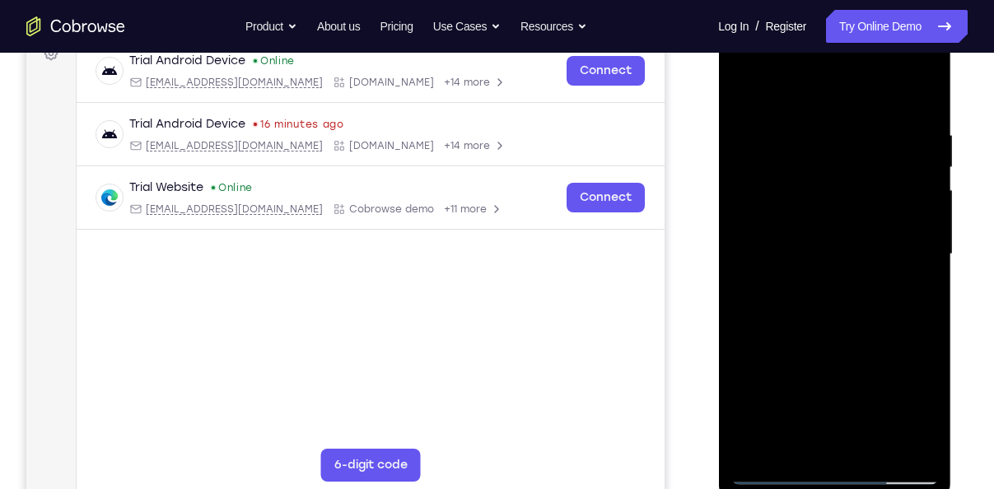
drag, startPoint x: 844, startPoint y: 161, endPoint x: 876, endPoint y: 317, distance: 158.8
click at [876, 317] on div at bounding box center [835, 254] width 208 height 461
click at [925, 432] on div at bounding box center [835, 254] width 208 height 461
click at [929, 428] on div at bounding box center [835, 254] width 208 height 461
click at [928, 448] on div at bounding box center [835, 254] width 208 height 461
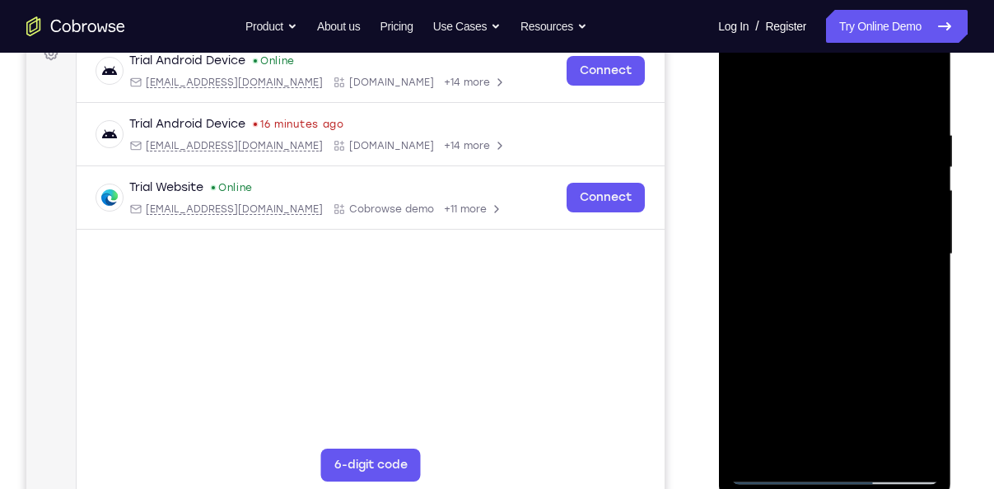
drag, startPoint x: 881, startPoint y: 353, endPoint x: 877, endPoint y: 381, distance: 28.3
click at [877, 381] on div at bounding box center [835, 254] width 208 height 461
click at [909, 151] on div at bounding box center [835, 254] width 208 height 461
click at [925, 91] on div at bounding box center [835, 254] width 208 height 461
drag, startPoint x: 843, startPoint y: 312, endPoint x: 864, endPoint y: 129, distance: 184.0
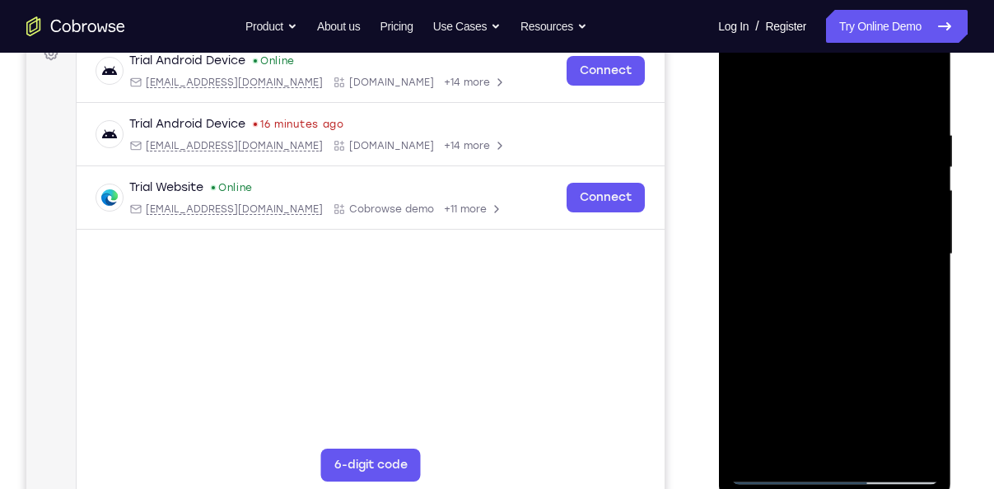
click at [864, 129] on div at bounding box center [835, 254] width 208 height 461
drag, startPoint x: 821, startPoint y: 329, endPoint x: 836, endPoint y: 188, distance: 142.5
click at [836, 188] on div at bounding box center [835, 254] width 208 height 461
click at [918, 353] on div at bounding box center [835, 254] width 208 height 461
drag, startPoint x: 850, startPoint y: 349, endPoint x: 809, endPoint y: 113, distance: 240.0
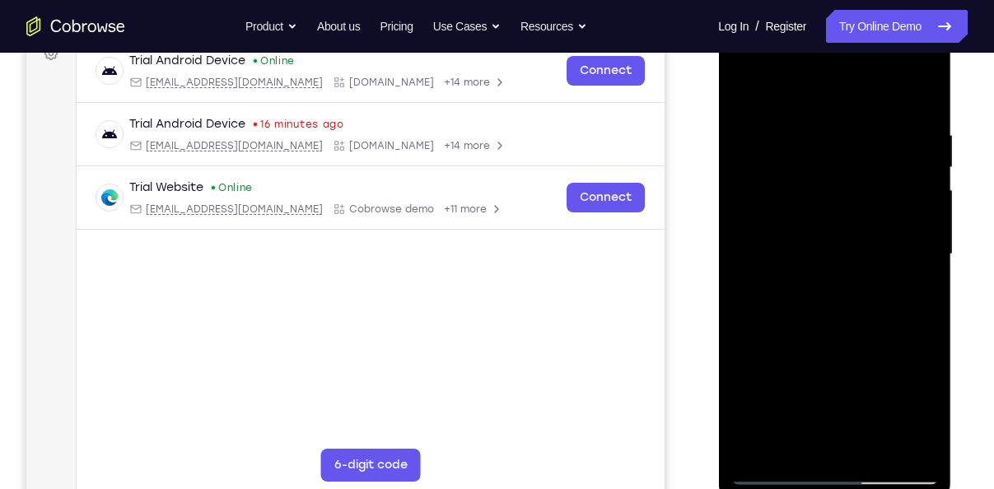
click at [809, 113] on div at bounding box center [835, 254] width 208 height 461
drag, startPoint x: 852, startPoint y: 357, endPoint x: 863, endPoint y: 173, distance: 184.1
click at [863, 173] on div at bounding box center [835, 254] width 208 height 461
drag, startPoint x: 878, startPoint y: 311, endPoint x: 867, endPoint y: 159, distance: 151.9
click at [867, 159] on div at bounding box center [835, 254] width 208 height 461
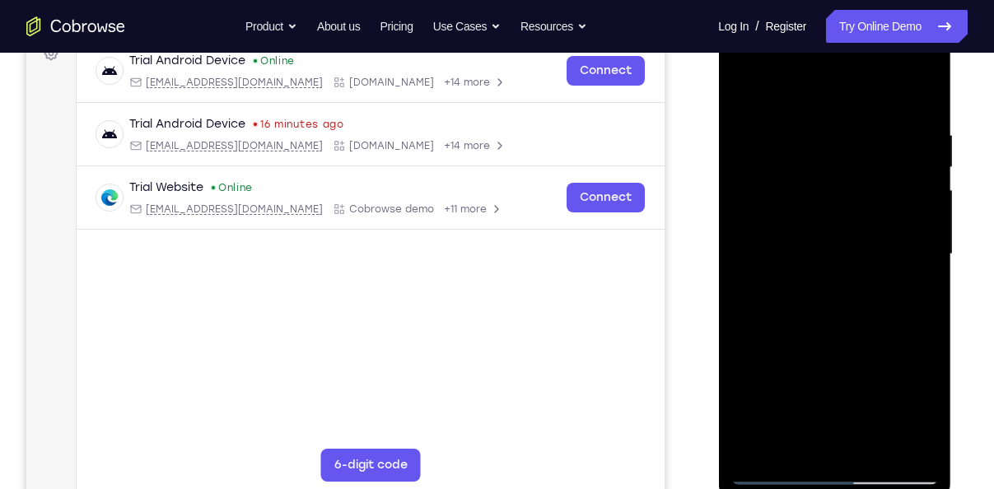
drag, startPoint x: 872, startPoint y: 373, endPoint x: 851, endPoint y: 211, distance: 163.6
click at [851, 211] on div at bounding box center [835, 254] width 208 height 461
click at [918, 342] on div at bounding box center [835, 254] width 208 height 461
drag, startPoint x: 847, startPoint y: 318, endPoint x: 841, endPoint y: 196, distance: 122.0
click at [841, 196] on div at bounding box center [835, 254] width 208 height 461
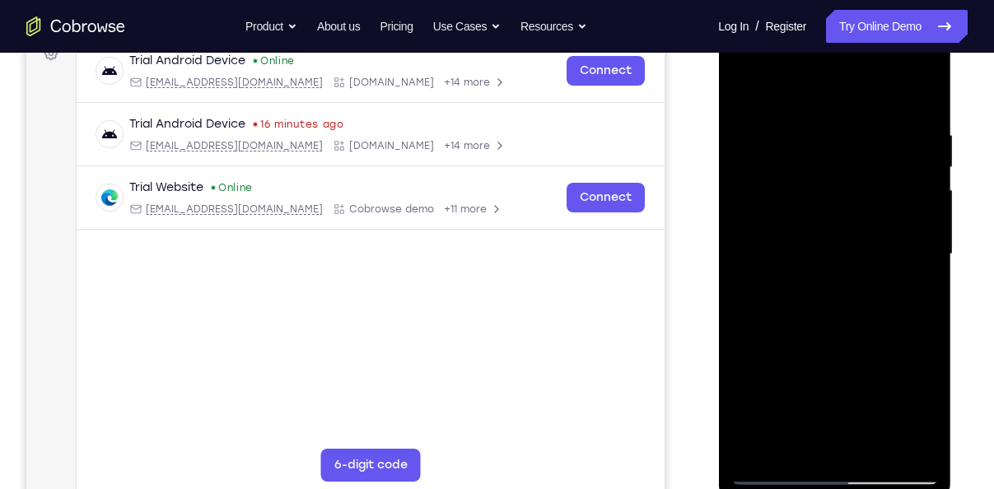
drag, startPoint x: 846, startPoint y: 367, endPoint x: 830, endPoint y: 264, distance: 105.0
click at [830, 264] on div at bounding box center [835, 254] width 208 height 461
drag, startPoint x: 863, startPoint y: 364, endPoint x: 879, endPoint y: 214, distance: 150.7
click at [879, 214] on div at bounding box center [835, 254] width 208 height 461
drag, startPoint x: 872, startPoint y: 313, endPoint x: 857, endPoint y: 213, distance: 100.9
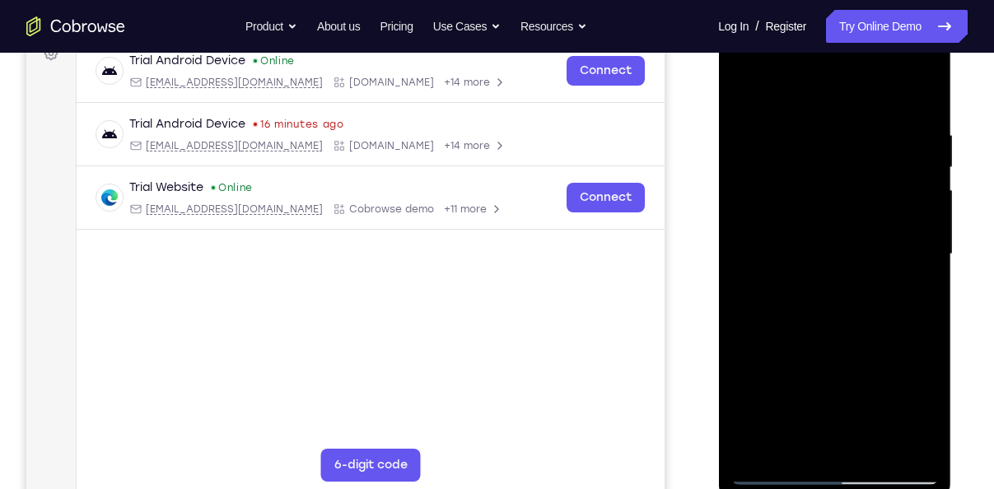
click at [857, 213] on div at bounding box center [835, 254] width 208 height 461
drag, startPoint x: 854, startPoint y: 248, endPoint x: 825, endPoint y: 149, distance: 103.2
click at [825, 149] on div at bounding box center [835, 254] width 208 height 461
drag, startPoint x: 843, startPoint y: 409, endPoint x: 832, endPoint y: 243, distance: 165.9
click at [832, 243] on div at bounding box center [835, 254] width 208 height 461
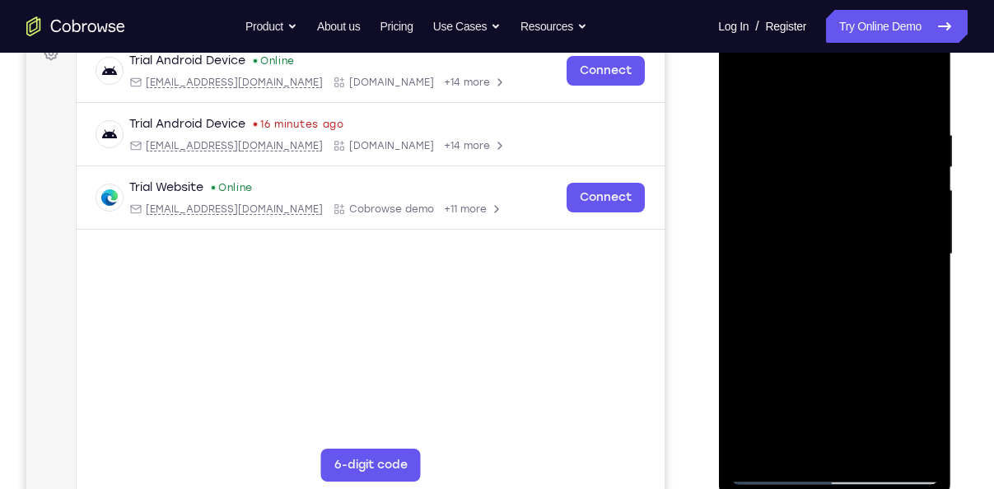
drag, startPoint x: 847, startPoint y: 334, endPoint x: 843, endPoint y: 222, distance: 112.1
click at [843, 222] on div at bounding box center [835, 254] width 208 height 461
click at [927, 251] on div at bounding box center [835, 254] width 208 height 461
click at [755, 455] on div at bounding box center [835, 254] width 208 height 461
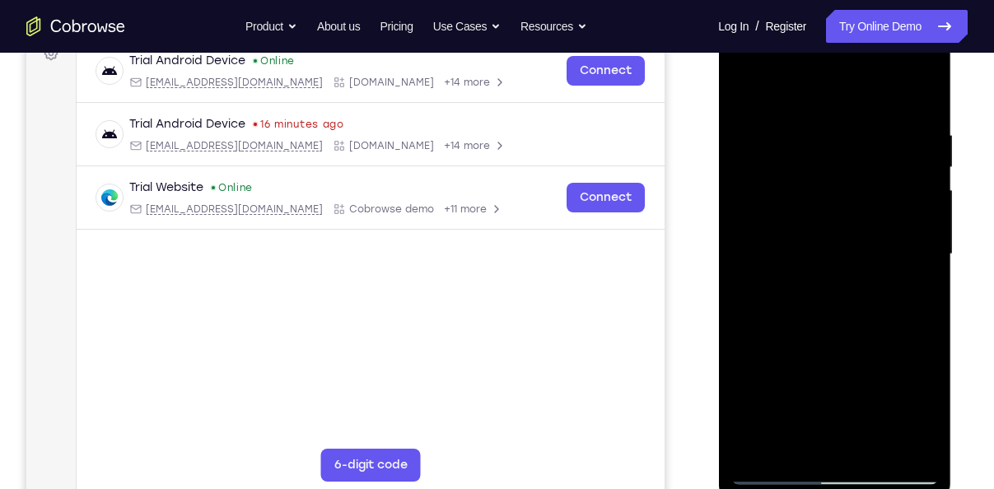
click at [755, 455] on div at bounding box center [835, 254] width 208 height 461
